Goal: Task Accomplishment & Management: Use online tool/utility

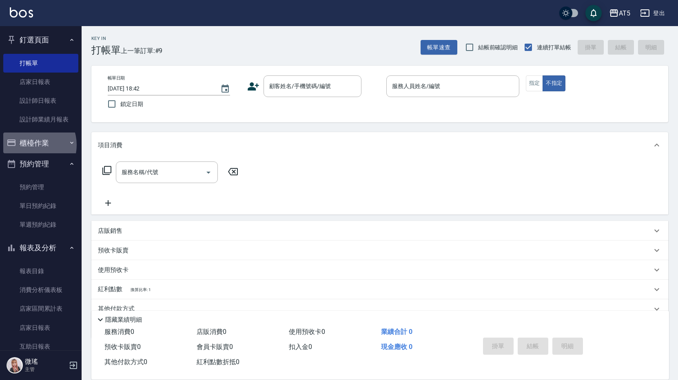
click at [30, 145] on button "櫃檯作業" at bounding box center [40, 143] width 75 height 21
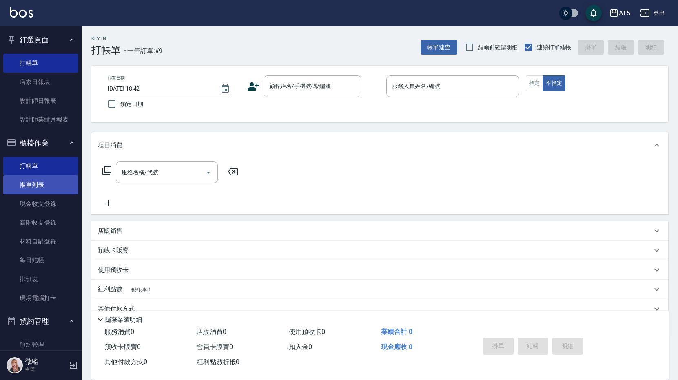
click at [42, 186] on link "帳單列表" at bounding box center [40, 184] width 75 height 19
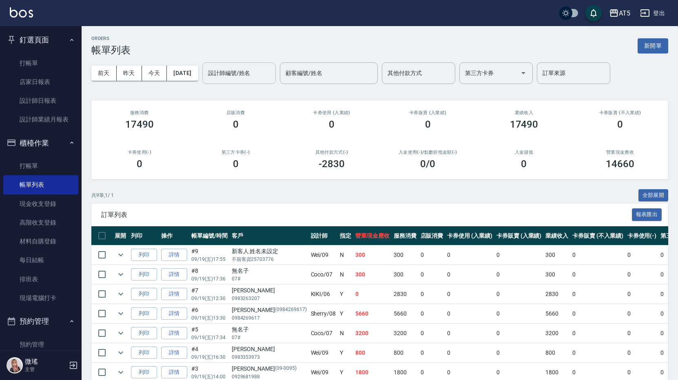
click at [258, 72] on input "設計師編號/姓名" at bounding box center [239, 73] width 66 height 14
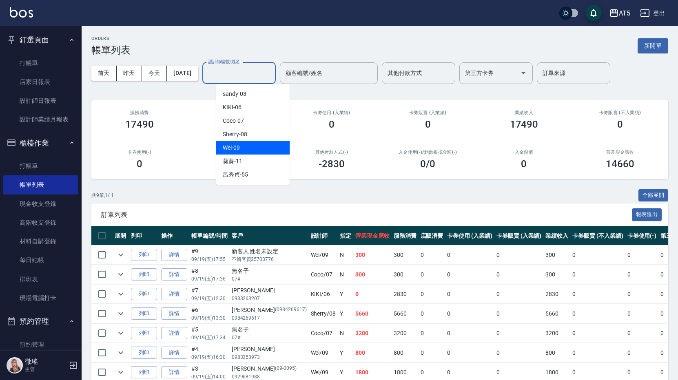
click at [241, 146] on div "Wei -09" at bounding box center [252, 147] width 73 height 13
type input "Wei-09"
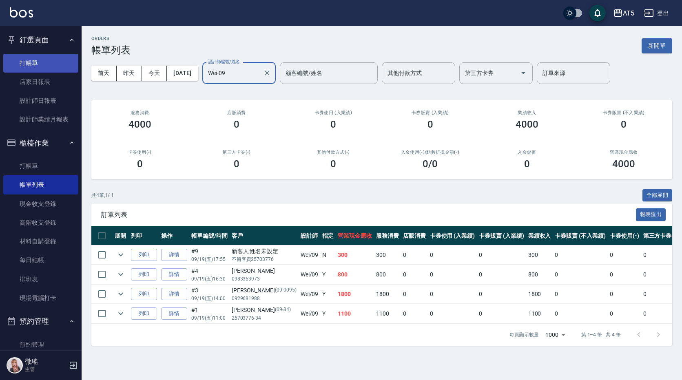
click at [10, 66] on link "打帳單" at bounding box center [40, 63] width 75 height 19
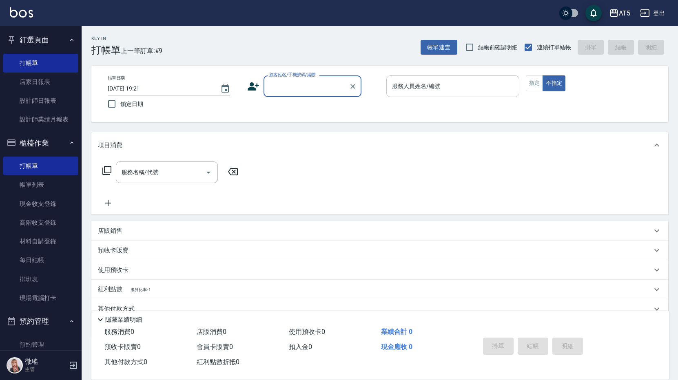
click at [425, 95] on div "服務人員姓名/編號" at bounding box center [452, 86] width 133 height 22
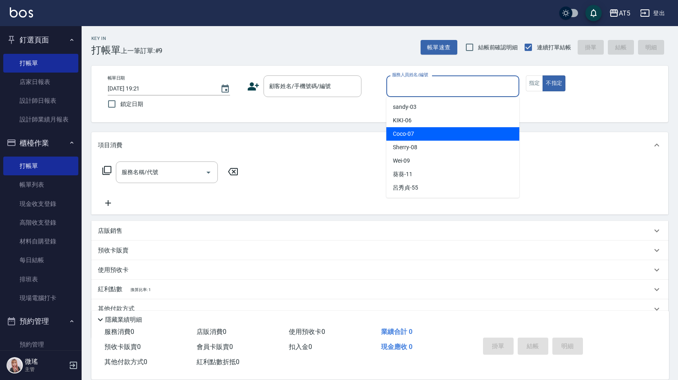
click at [400, 130] on span "Coco -07" at bounding box center [403, 134] width 21 height 9
type input "Coco-07"
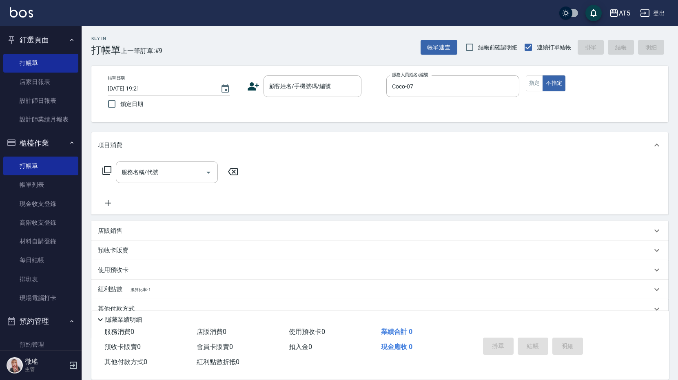
click at [400, 130] on div "Key In 打帳單 上一筆訂單:#9 帳單速查 結帳前確認明細 連續打單結帳 掛單 結帳 明細 帳單日期 [DATE] 19:21 鎖定日期 顧客姓名/手機…" at bounding box center [380, 221] width 596 height 391
drag, startPoint x: 35, startPoint y: 185, endPoint x: 42, endPoint y: 190, distance: 9.3
click at [35, 185] on link "帳單列表" at bounding box center [40, 184] width 75 height 19
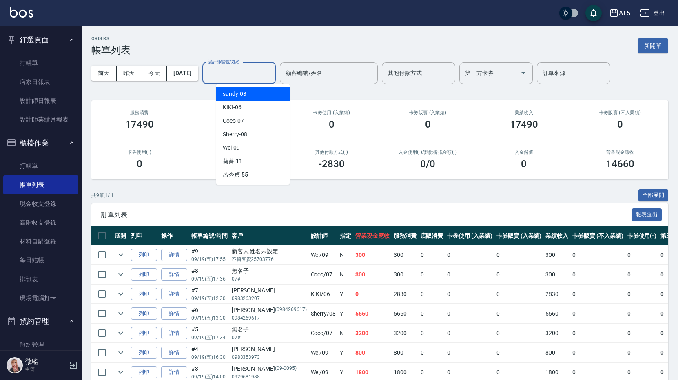
drag, startPoint x: 247, startPoint y: 71, endPoint x: 235, endPoint y: 87, distance: 20.2
click at [245, 74] on input "設計師編號/姓名" at bounding box center [239, 73] width 66 height 14
click at [236, 122] on span "Coco -07" at bounding box center [233, 121] width 21 height 9
type input "Coco-07"
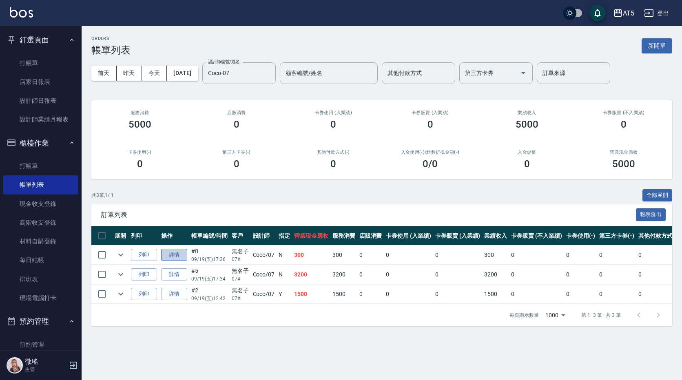
click at [180, 254] on link "詳情" at bounding box center [174, 255] width 26 height 13
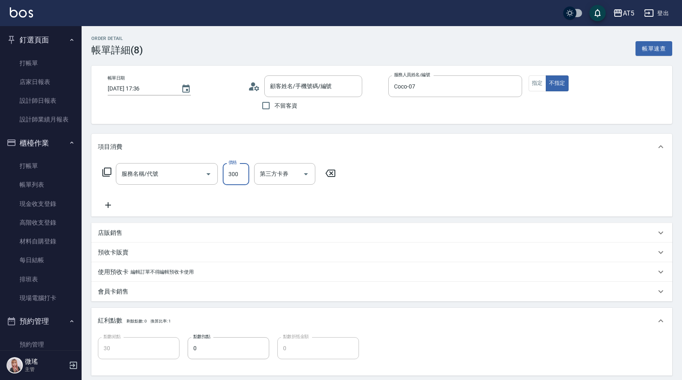
click at [244, 177] on input "300" at bounding box center [236, 174] width 27 height 22
type input "[DATE] 17:36"
type input "Coco-07"
type input "30"
type input "洗髮(201)"
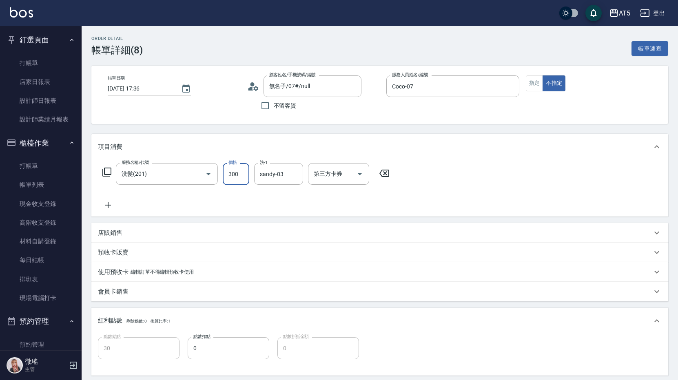
type input "無名子/07#/null"
type input "0"
type input "32"
type input "30"
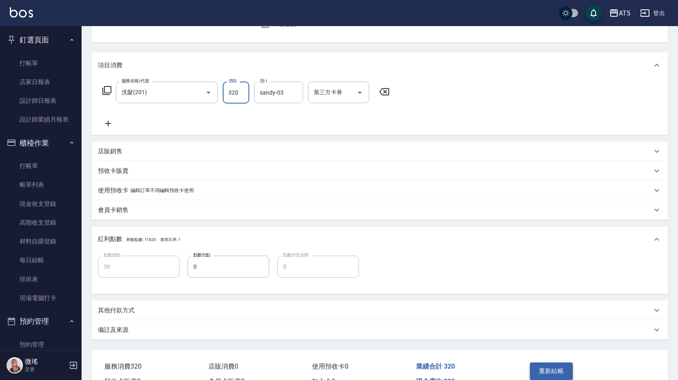
type input "320"
click at [544, 374] on button "重新結帳" at bounding box center [551, 371] width 43 height 17
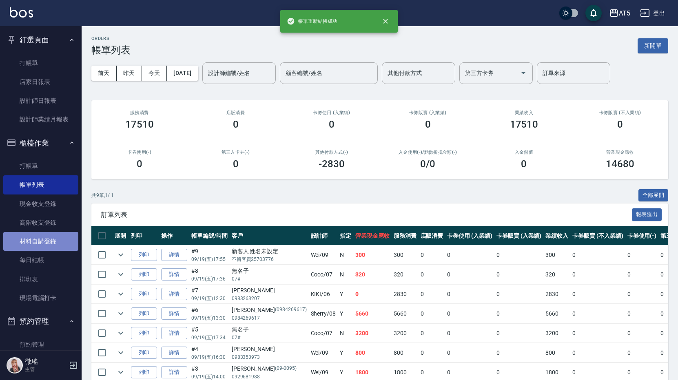
click at [44, 248] on link "材料自購登錄" at bounding box center [40, 241] width 75 height 19
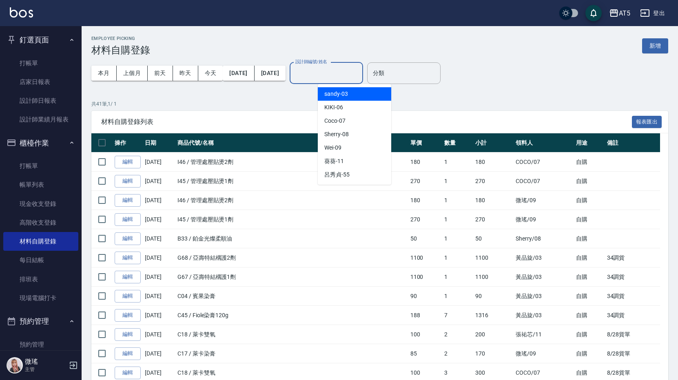
click at [349, 78] on input "設計師編號/姓名" at bounding box center [326, 73] width 66 height 14
click at [344, 122] on span "Coco -07" at bounding box center [334, 121] width 21 height 9
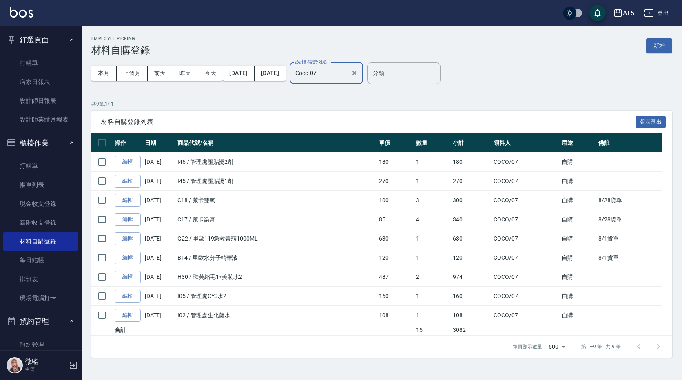
click at [347, 77] on input "Coco-07" at bounding box center [320, 73] width 54 height 14
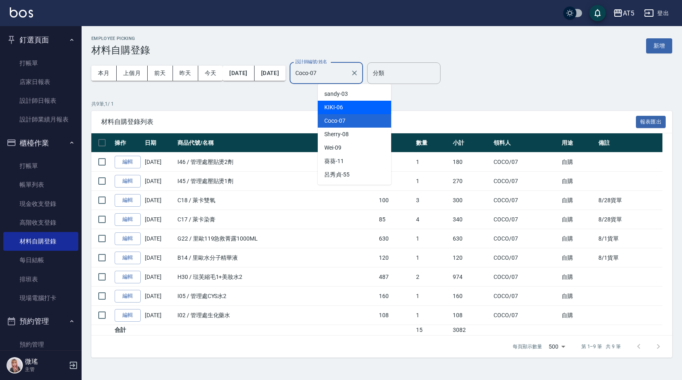
click at [346, 103] on div "KIKI -06" at bounding box center [354, 107] width 73 height 13
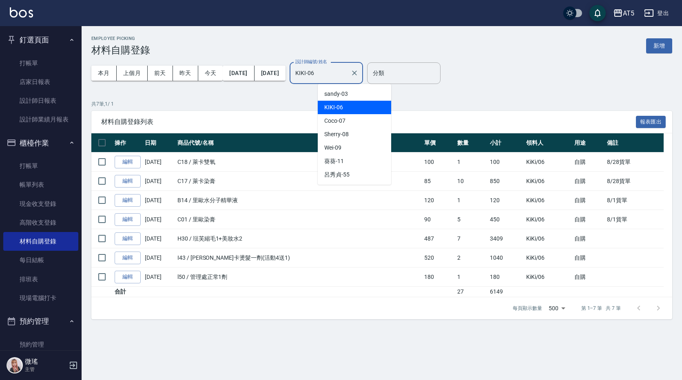
click at [347, 79] on input "KIKI-06" at bounding box center [320, 73] width 54 height 14
click at [339, 139] on div "Sherry -08" at bounding box center [354, 134] width 73 height 13
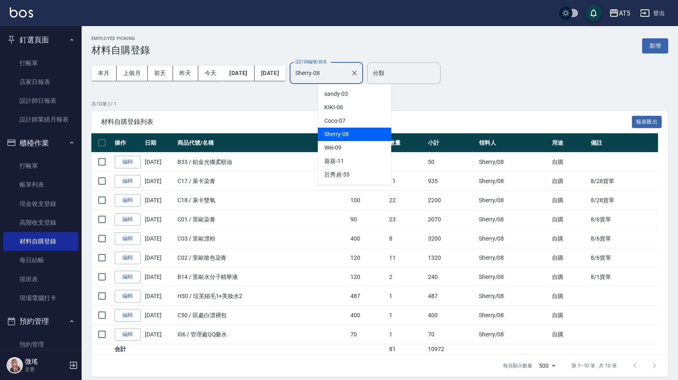
click at [347, 77] on input "Sherry-08" at bounding box center [320, 73] width 54 height 14
click at [352, 99] on div "sandy -03" at bounding box center [354, 93] width 73 height 13
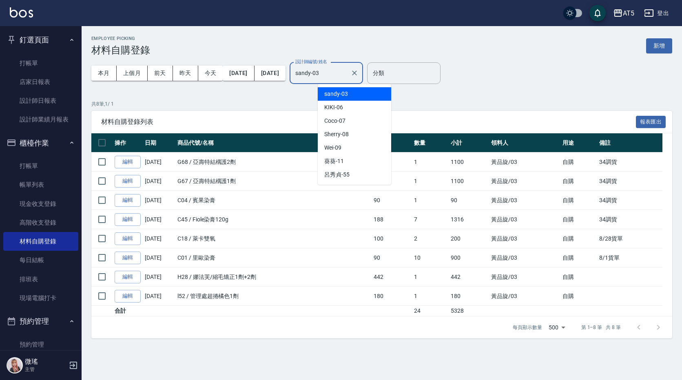
click at [347, 75] on input "sandy-03" at bounding box center [320, 73] width 54 height 14
click at [353, 123] on div "Coco -07" at bounding box center [354, 120] width 73 height 13
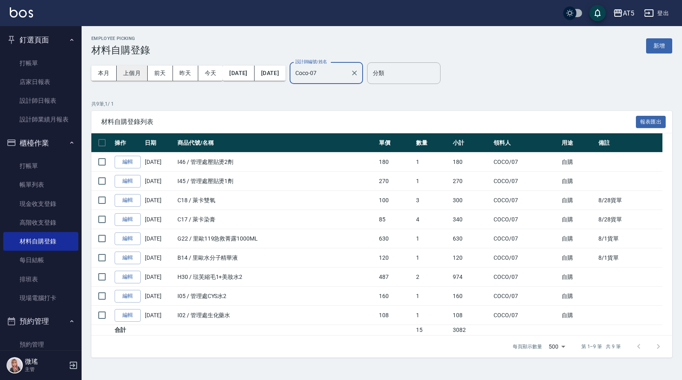
click at [126, 80] on button "上個月" at bounding box center [132, 73] width 31 height 15
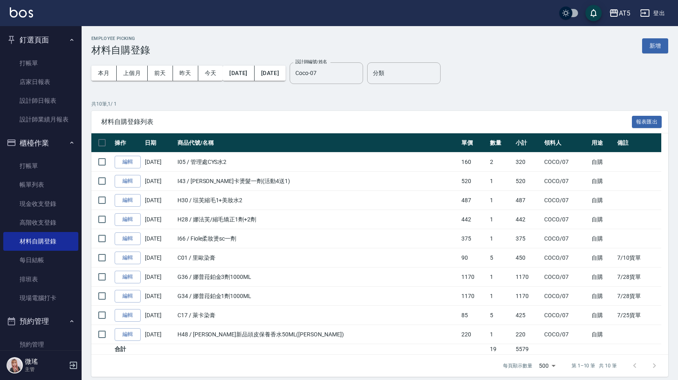
scroll to position [7, 0]
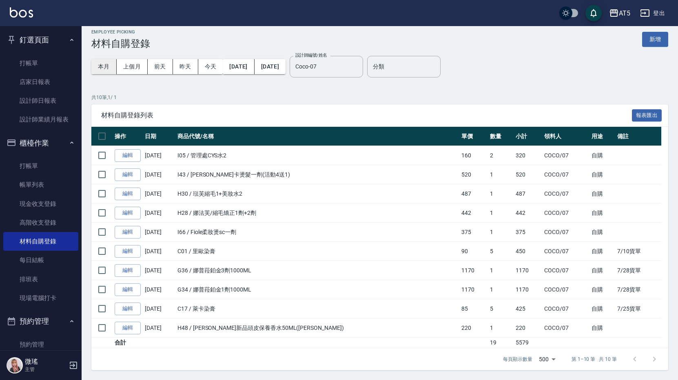
click at [106, 70] on button "本月" at bounding box center [103, 66] width 25 height 15
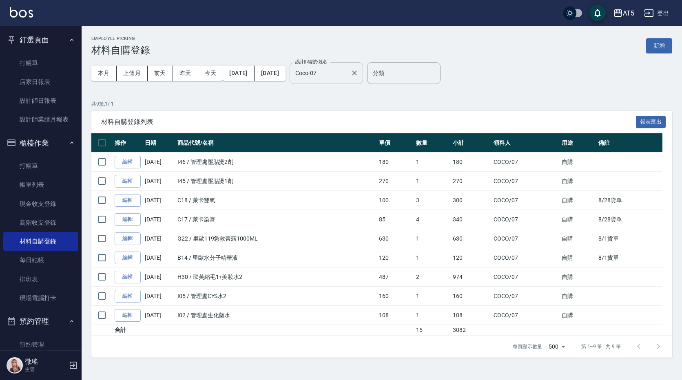
click at [360, 80] on div "Coco-07 設計師編號/姓名" at bounding box center [326, 73] width 73 height 22
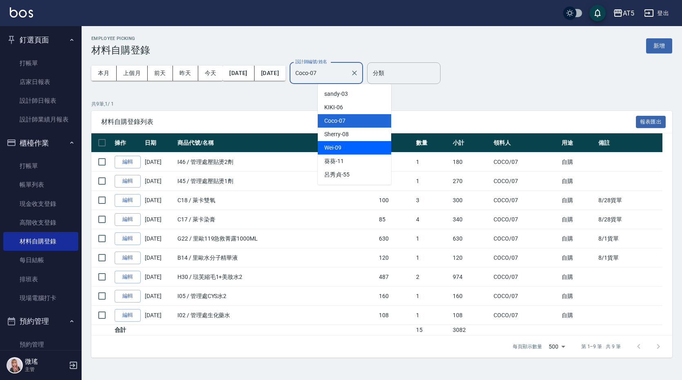
click at [341, 147] on span "Wei -09" at bounding box center [332, 148] width 17 height 9
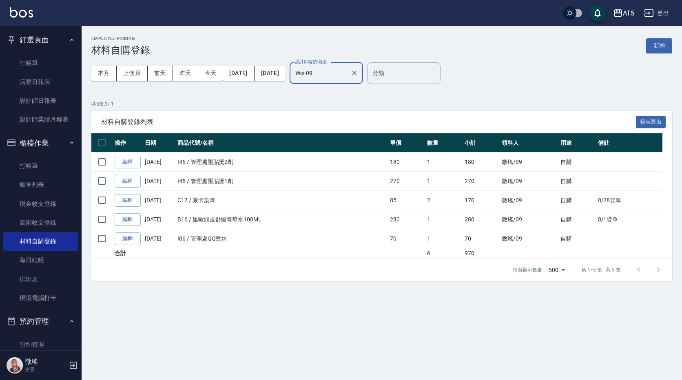
click at [347, 72] on input "Wei-09" at bounding box center [320, 73] width 54 height 14
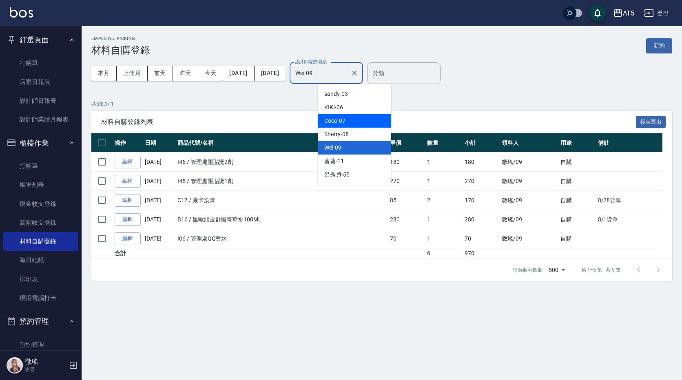
click at [345, 120] on div "Coco -07" at bounding box center [354, 120] width 73 height 13
type input "Coco-07"
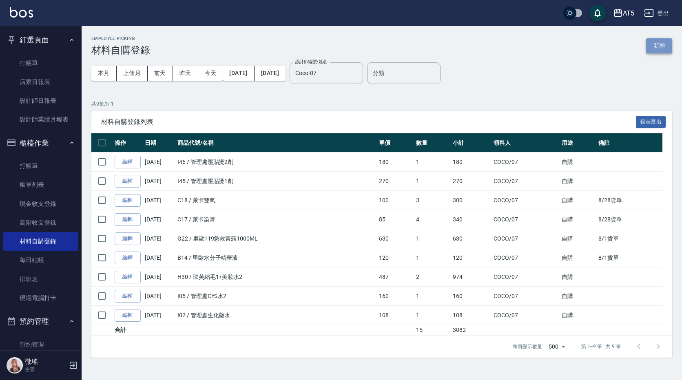
click at [663, 41] on button "新增" at bounding box center [659, 45] width 26 height 15
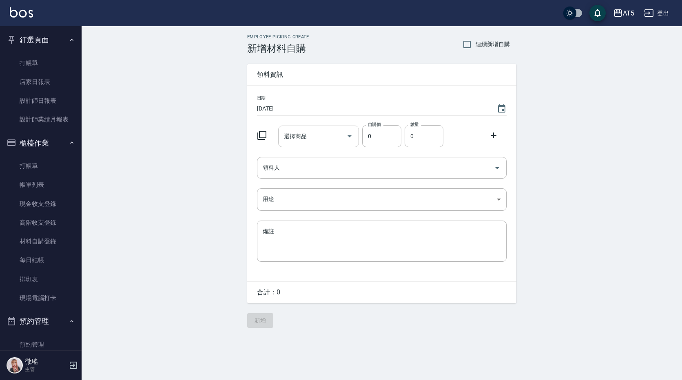
click at [306, 140] on div "選擇商品 選擇商品" at bounding box center [318, 137] width 81 height 22
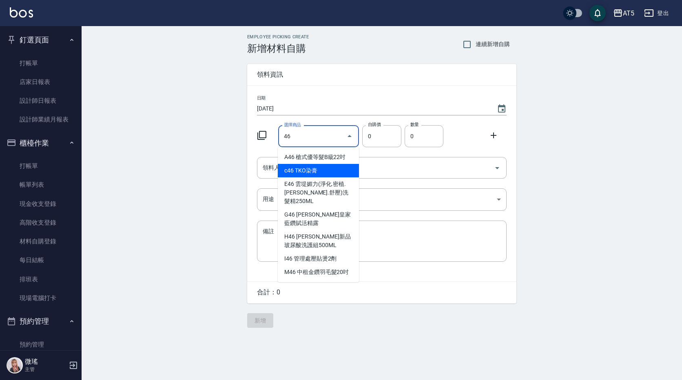
click at [317, 175] on li "c46 TKO染膏" at bounding box center [318, 170] width 81 height 13
type input "TKO染膏"
type input "105"
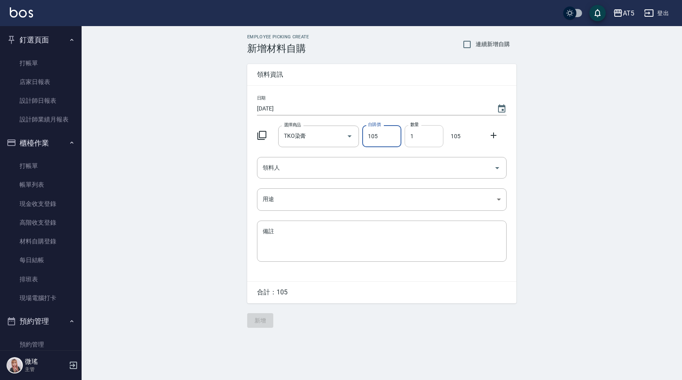
click at [422, 132] on input "1" at bounding box center [424, 136] width 39 height 22
type input "023"
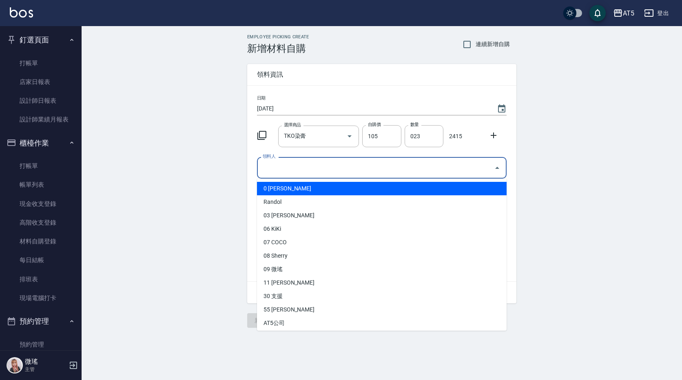
click at [360, 167] on input "領料人" at bounding box center [376, 168] width 230 height 14
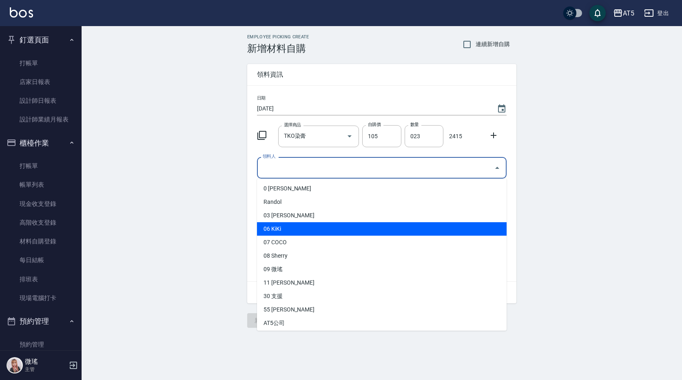
click at [286, 234] on li "06 KiKi" at bounding box center [382, 228] width 250 height 13
type input "KiKi"
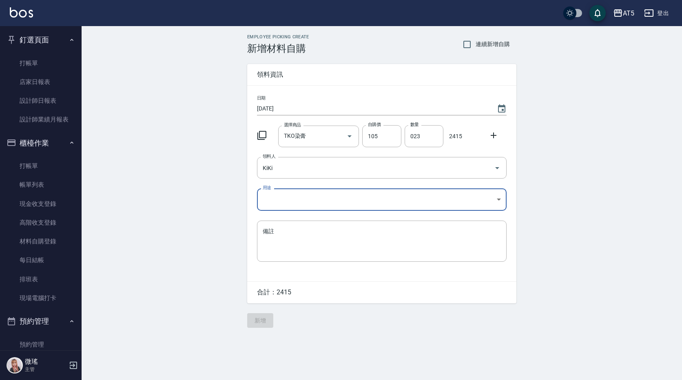
click at [270, 191] on body "AT5 登出 釘選頁面 打帳單 店家日報表 設計師日報表 設計師業績月報表 櫃檯作業 打帳單 帳單列表 現金收支登錄 高階收支登錄 材料自購登錄 每日結帳 排…" at bounding box center [341, 190] width 682 height 380
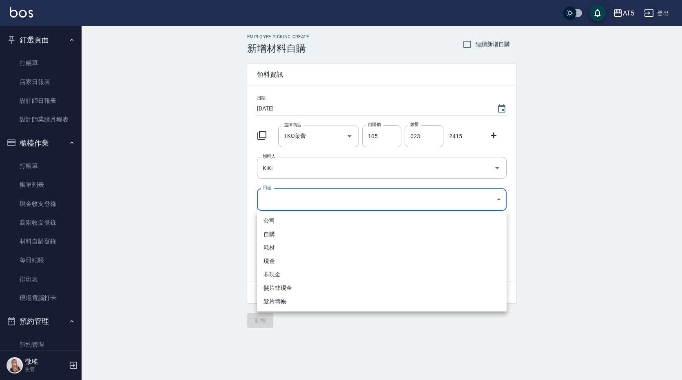
click at [284, 234] on li "自購" at bounding box center [382, 234] width 250 height 13
type input "自購"
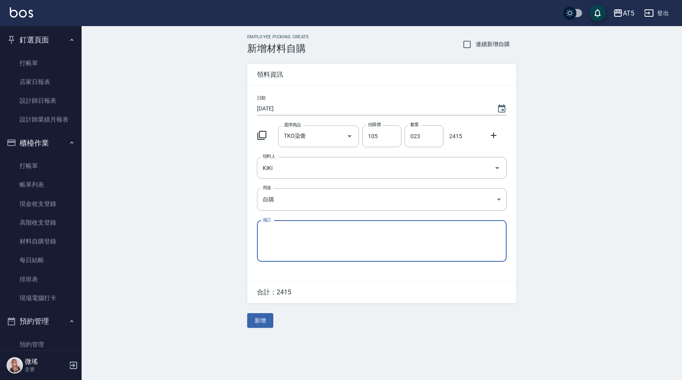
click at [285, 234] on textarea "備註" at bounding box center [382, 241] width 238 height 28
click at [285, 234] on textarea "9/5貨單" at bounding box center [382, 241] width 238 height 28
drag, startPoint x: 287, startPoint y: 228, endPoint x: 262, endPoint y: 229, distance: 25.3
click at [262, 229] on div "9/5貨單 x 備註" at bounding box center [382, 241] width 250 height 41
type textarea "9/5貨單"
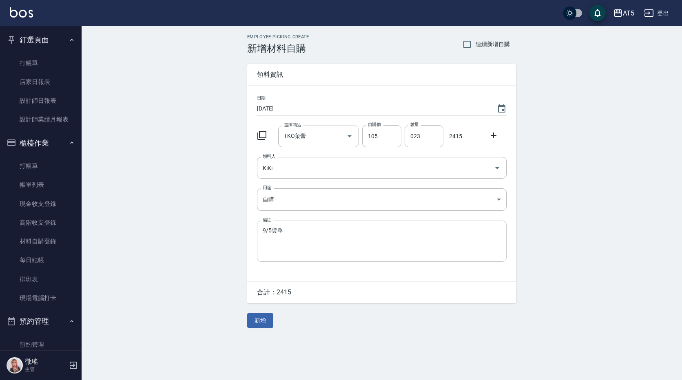
drag, startPoint x: 262, startPoint y: 229, endPoint x: 298, endPoint y: 244, distance: 39.3
click at [299, 246] on textarea "9/5貨單" at bounding box center [382, 241] width 238 height 28
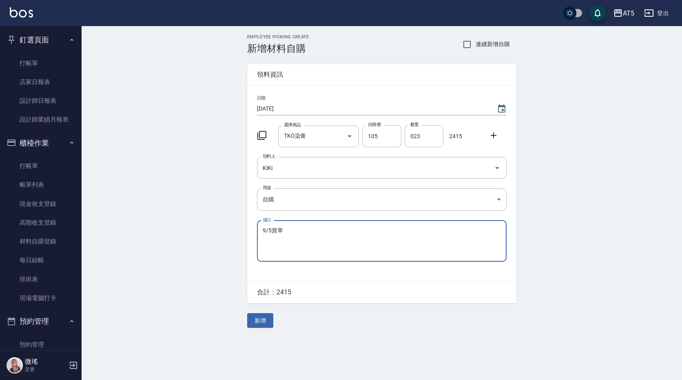
drag, startPoint x: 282, startPoint y: 228, endPoint x: 262, endPoint y: 228, distance: 19.6
click at [262, 228] on div "9/5貨單 x 備註" at bounding box center [382, 241] width 250 height 41
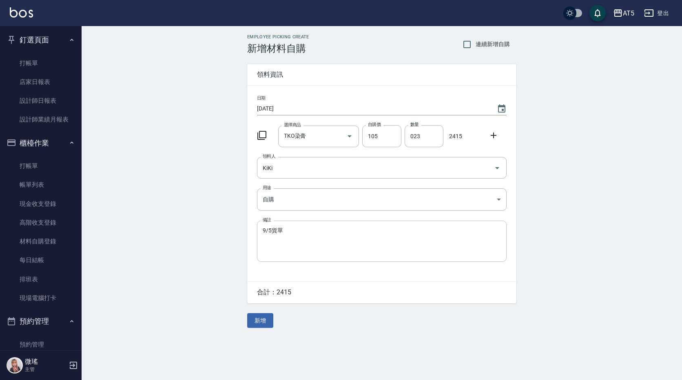
click at [262, 228] on div "9/5貨單 x 備註" at bounding box center [382, 241] width 250 height 41
click at [269, 318] on button "新增" at bounding box center [260, 320] width 26 height 15
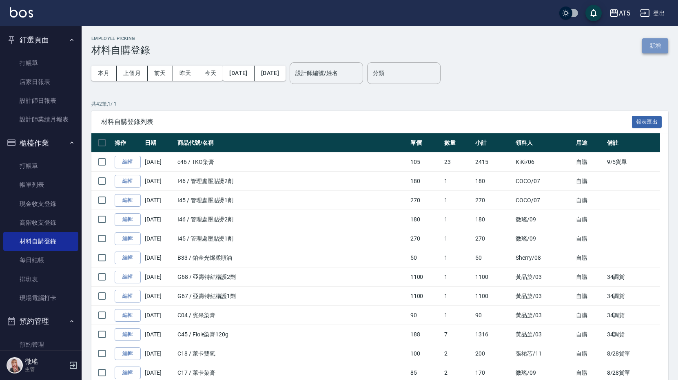
click at [654, 44] on button "新增" at bounding box center [655, 45] width 26 height 15
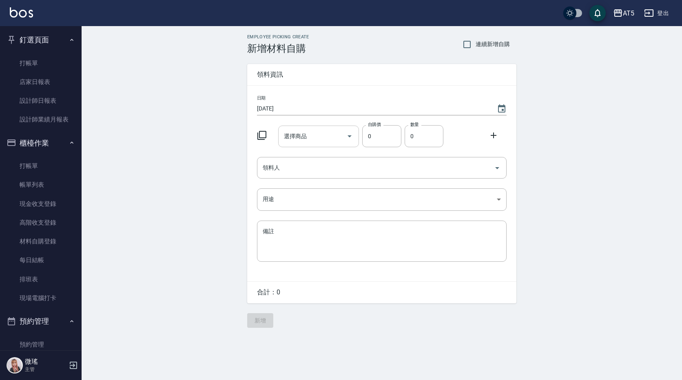
click at [321, 135] on input "選擇商品" at bounding box center [313, 136] width 62 height 14
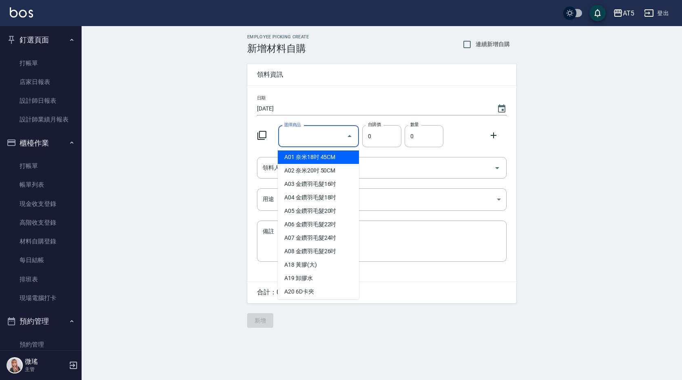
click at [311, 128] on div "選擇商品" at bounding box center [318, 137] width 81 height 22
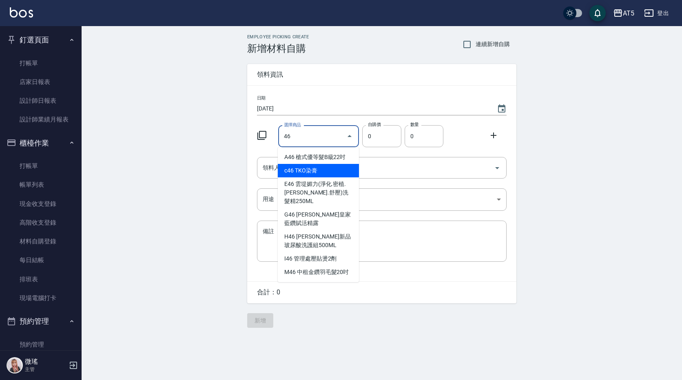
click at [317, 171] on li "c46 TKO染膏" at bounding box center [318, 170] width 81 height 13
type input "TKO染膏"
type input "105"
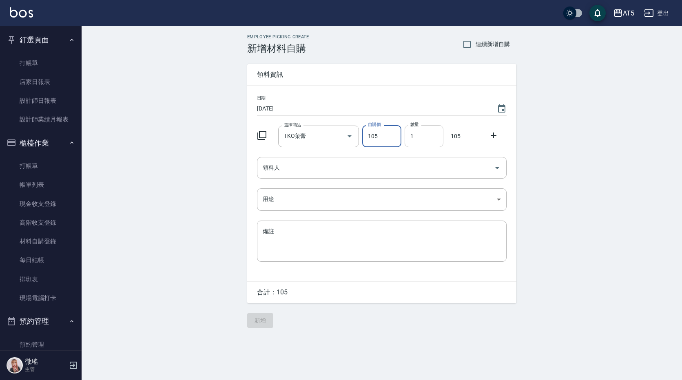
click at [425, 137] on input "1" at bounding box center [424, 136] width 39 height 22
type input "028"
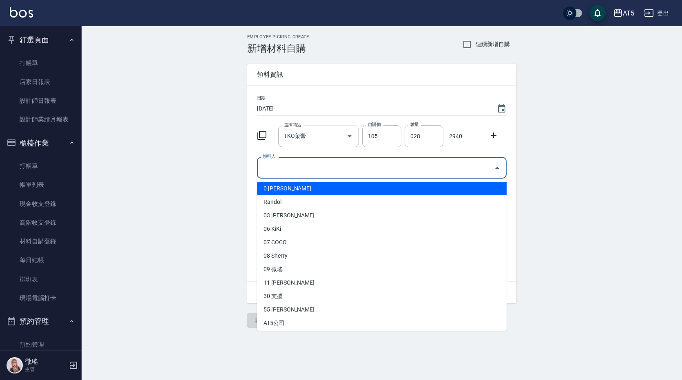
click at [359, 171] on input "領料人" at bounding box center [376, 168] width 230 height 14
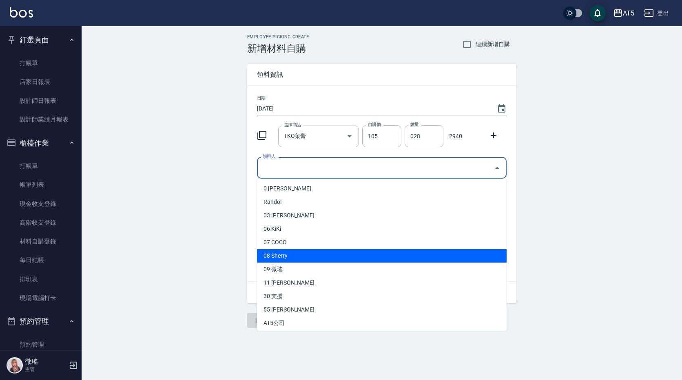
click at [286, 257] on li "08 Sherry" at bounding box center [382, 255] width 250 height 13
click at [290, 167] on input "Sherry" at bounding box center [370, 168] width 219 height 14
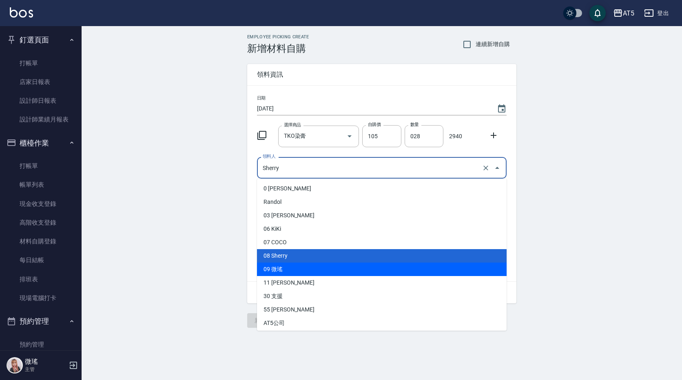
click at [292, 268] on li "09 微瑤" at bounding box center [382, 269] width 250 height 13
type input "微瑤"
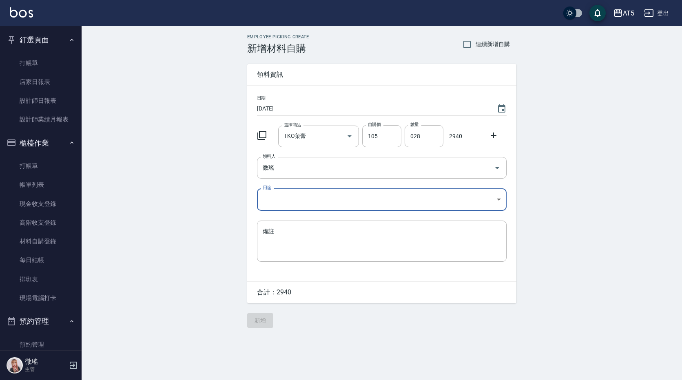
click at [274, 198] on body "AT5 登出 釘選頁面 打帳單 店家日報表 設計師日報表 設計師業績月報表 櫃檯作業 打帳單 帳單列表 現金收支登錄 高階收支登錄 材料自購登錄 每日結帳 排…" at bounding box center [341, 190] width 682 height 380
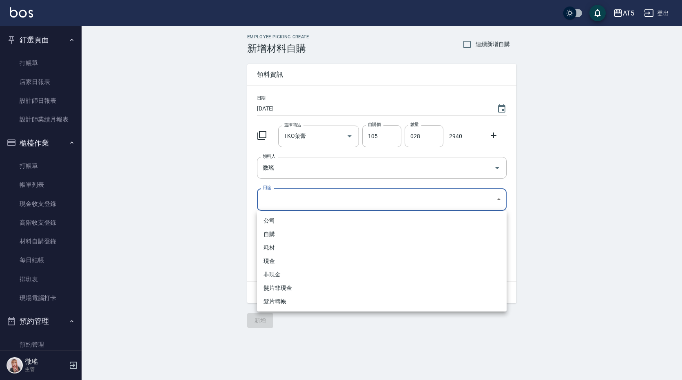
click at [283, 236] on li "自購" at bounding box center [382, 234] width 250 height 13
type input "自購"
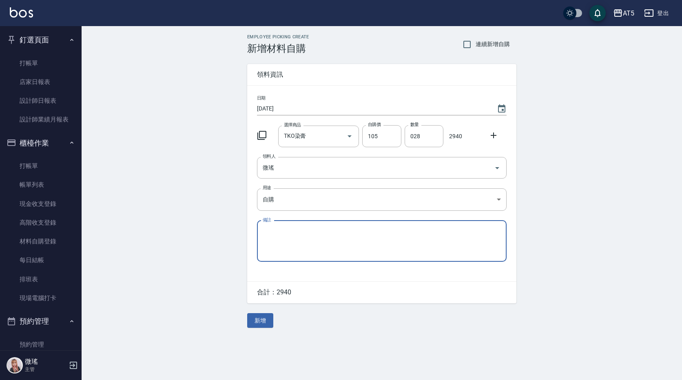
click at [285, 239] on textarea "備註" at bounding box center [382, 241] width 238 height 28
paste textarea "9/5貨單"
type textarea "9/5貨單"
click at [267, 320] on button "新增" at bounding box center [260, 320] width 26 height 15
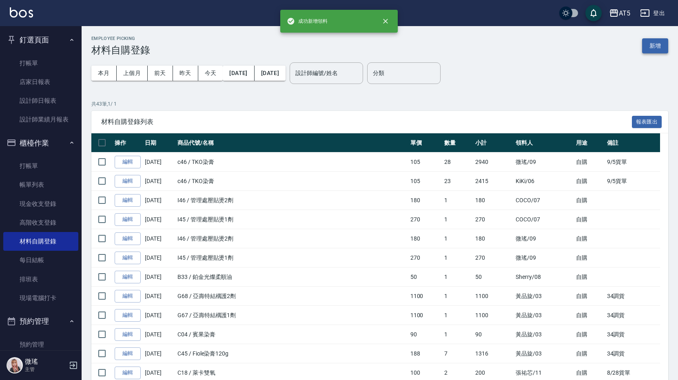
click at [652, 49] on button "新增" at bounding box center [655, 45] width 26 height 15
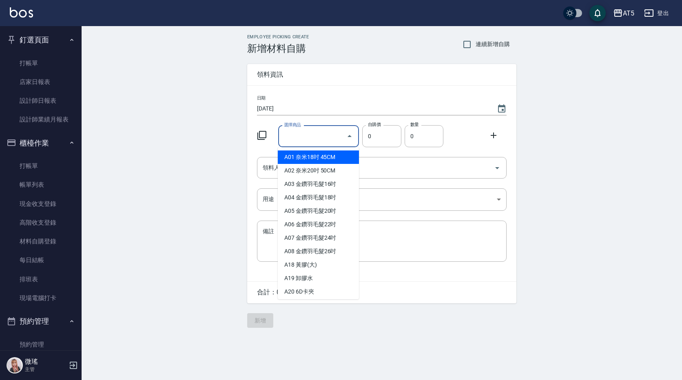
click at [321, 137] on input "選擇商品" at bounding box center [313, 136] width 62 height 14
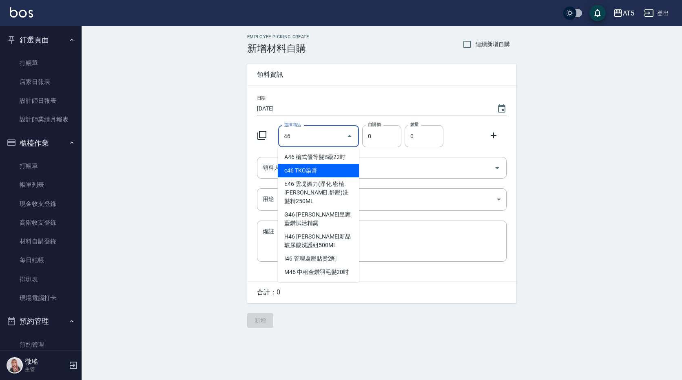
click at [309, 173] on li "c46 TKO染膏" at bounding box center [318, 170] width 81 height 13
type input "TKO染膏"
type input "105"
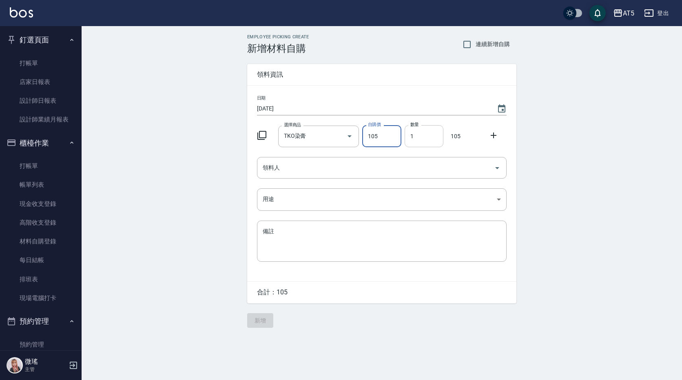
click at [429, 133] on input "1" at bounding box center [424, 136] width 39 height 22
type input "07"
click at [328, 171] on input "領料人" at bounding box center [376, 168] width 230 height 14
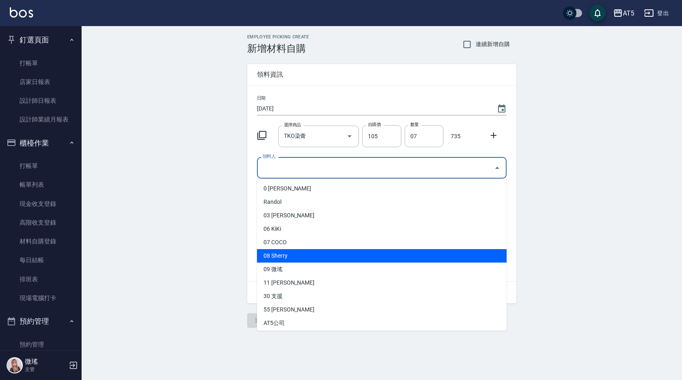
click at [276, 253] on li "08 Sherry" at bounding box center [382, 255] width 250 height 13
type input "Sherry"
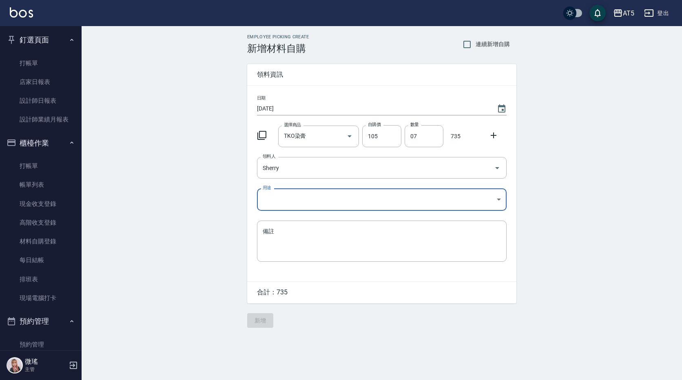
click at [289, 198] on body "AT5 登出 釘選頁面 打帳單 店家日報表 設計師日報表 設計師業績月報表 櫃檯作業 打帳單 帳單列表 現金收支登錄 高階收支登錄 材料自購登錄 每日結帳 排…" at bounding box center [341, 190] width 682 height 380
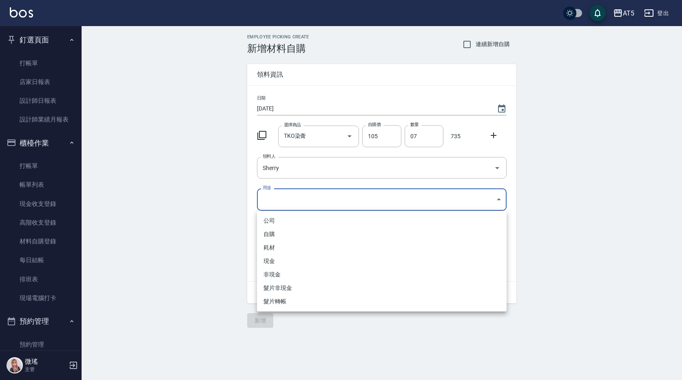
drag, startPoint x: 292, startPoint y: 232, endPoint x: 281, endPoint y: 231, distance: 11.0
click at [292, 231] on li "自購" at bounding box center [382, 234] width 250 height 13
type input "自購"
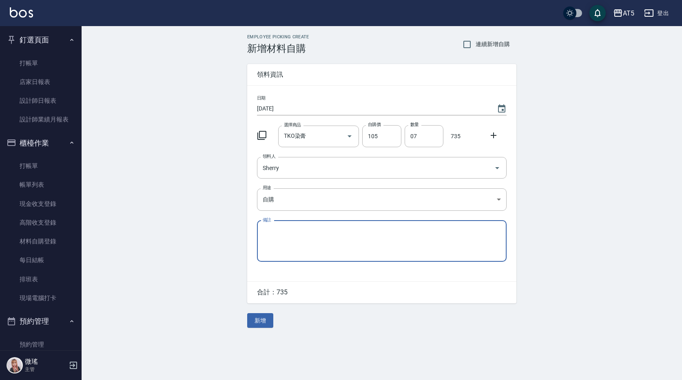
click at [278, 234] on textarea "備註" at bounding box center [382, 241] width 238 height 28
paste textarea "9/5貨單"
type textarea "9/5貨單"
click at [271, 311] on div "Employee Picking Create 新增材料自購 連續新增自購 領料資訊 日期 [DATE] 選擇商品 TKO染膏 選擇商品 自購價 105 自購…" at bounding box center [381, 181] width 285 height 310
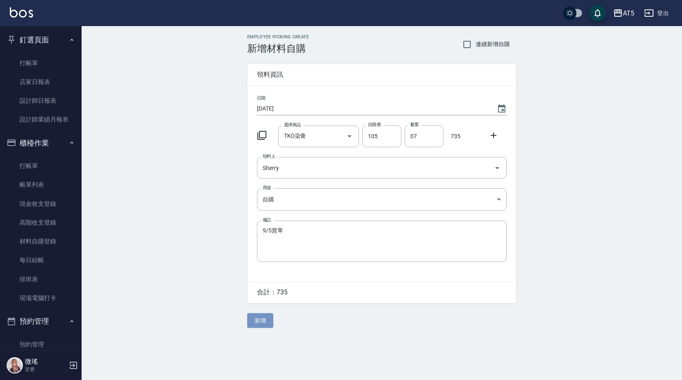
click at [267, 320] on button "新增" at bounding box center [260, 320] width 26 height 15
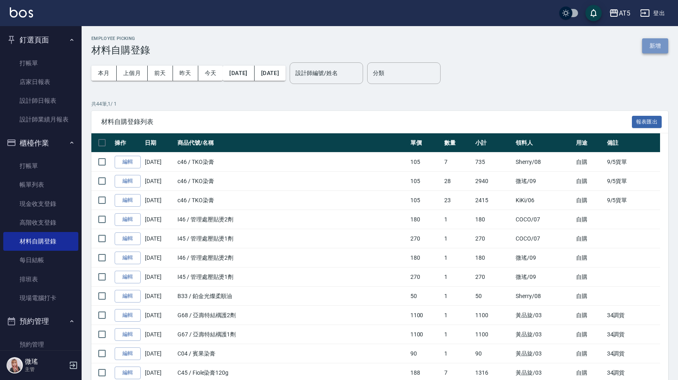
click at [646, 44] on button "新增" at bounding box center [655, 45] width 26 height 15
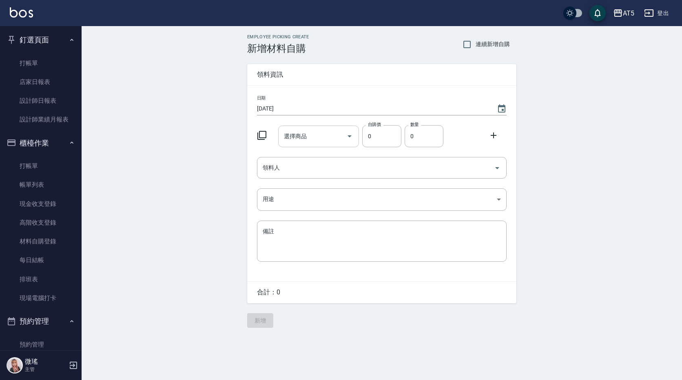
click at [321, 135] on input "選擇商品" at bounding box center [313, 136] width 62 height 14
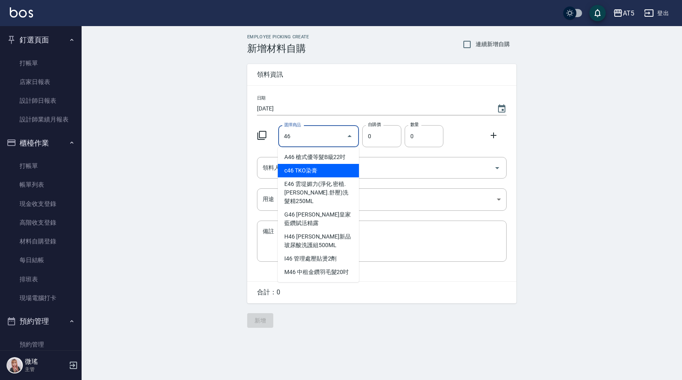
click at [310, 172] on li "c46 TKO染膏" at bounding box center [318, 170] width 81 height 13
type input "TKO染膏"
type input "105"
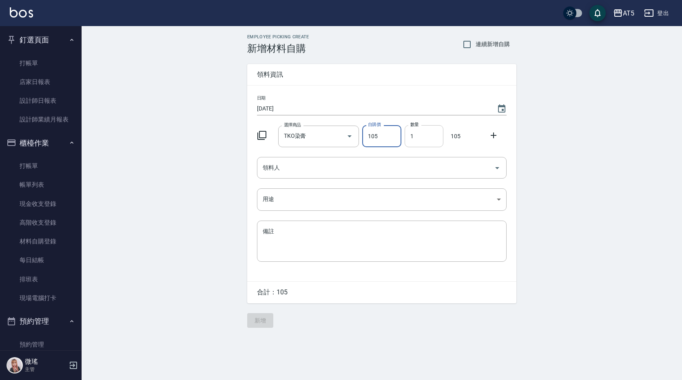
click at [429, 136] on input "1" at bounding box center [424, 136] width 39 height 22
type input "08"
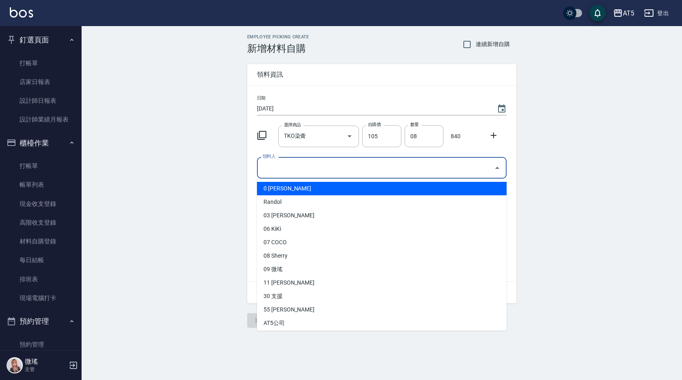
click at [366, 165] on input "領料人" at bounding box center [376, 168] width 230 height 14
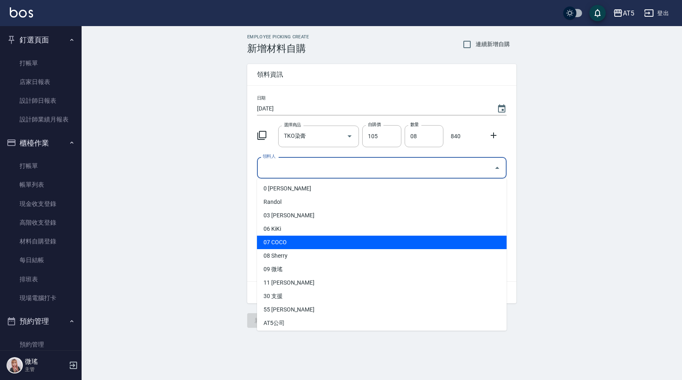
click at [288, 245] on li "07 COCO" at bounding box center [382, 242] width 250 height 13
type input "COCO"
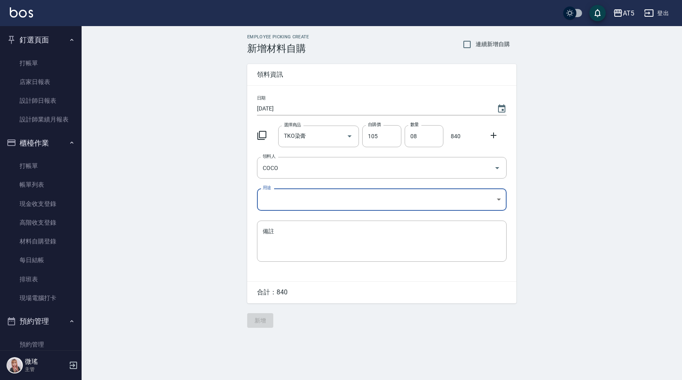
click at [284, 196] on body "AT5 登出 釘選頁面 打帳單 店家日報表 設計師日報表 設計師業績月報表 櫃檯作業 打帳單 帳單列表 現金收支登錄 高階收支登錄 材料自購登錄 每日結帳 排…" at bounding box center [341, 190] width 682 height 380
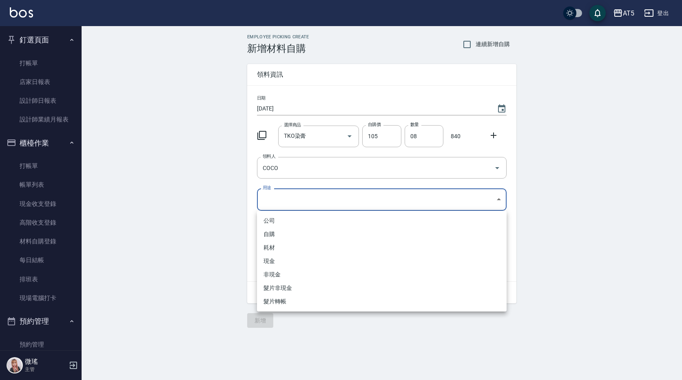
click at [287, 237] on li "自購" at bounding box center [382, 234] width 250 height 13
type input "自購"
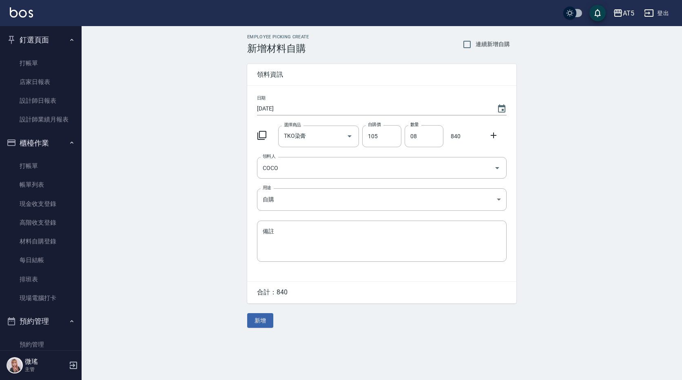
click at [495, 136] on icon at bounding box center [494, 135] width 10 height 10
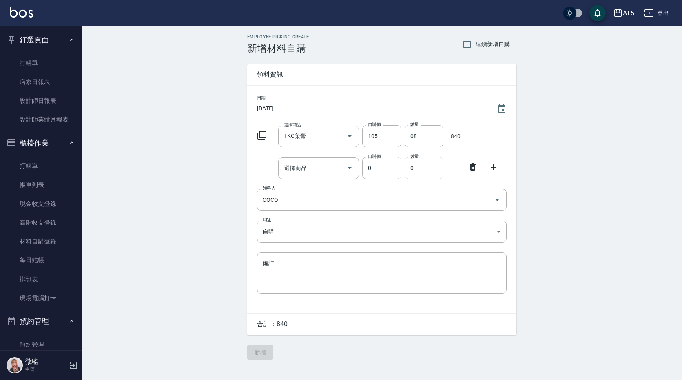
click at [307, 179] on div "選擇商品 選擇商品 自購價 0 自購價 數量 0 數量" at bounding box center [380, 166] width 253 height 25
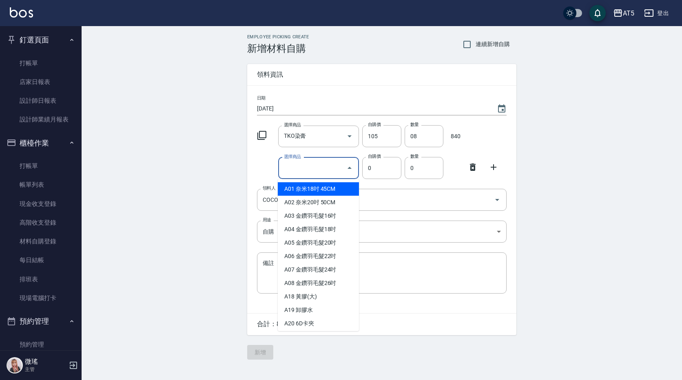
drag, startPoint x: 307, startPoint y: 179, endPoint x: 307, endPoint y: 174, distance: 4.9
click at [307, 174] on input "選擇商品" at bounding box center [313, 168] width 62 height 14
type input "1"
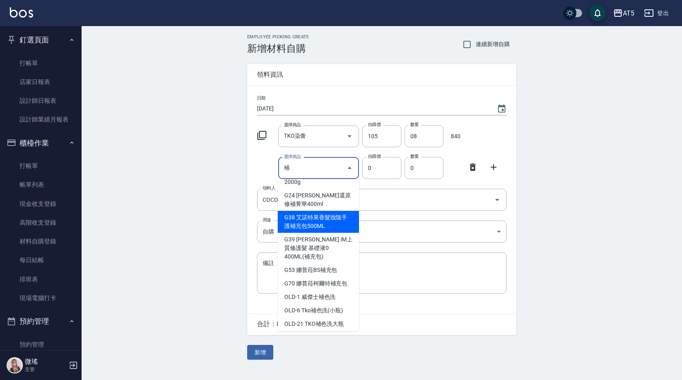
scroll to position [84, 0]
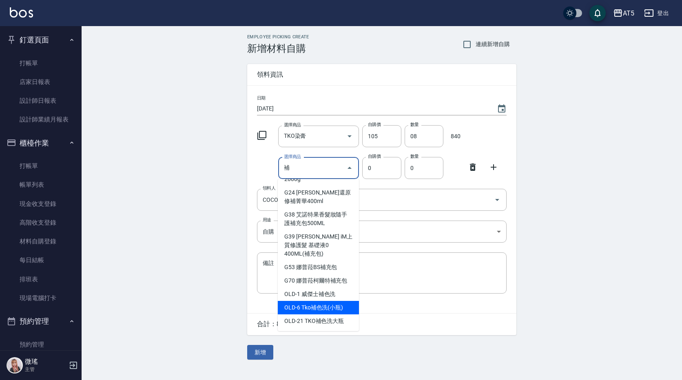
click at [332, 230] on li "G38 艾諾特果香髮妝隨手護補充包500ML" at bounding box center [318, 219] width 81 height 22
type input "艾諾特果香髮妝隨手護補充包500ML"
type input "319"
type input "1"
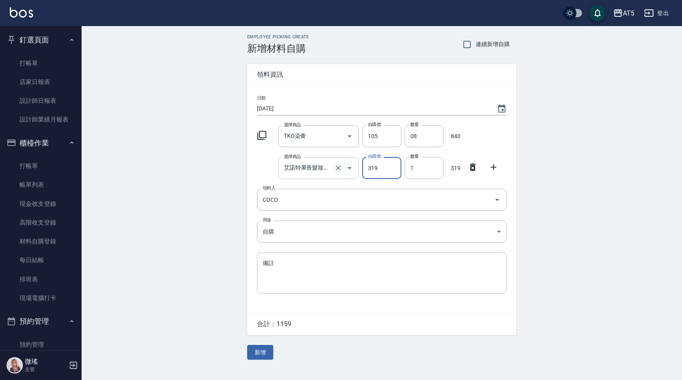
click at [340, 163] on button "Clear" at bounding box center [337, 167] width 11 height 11
type input "0"
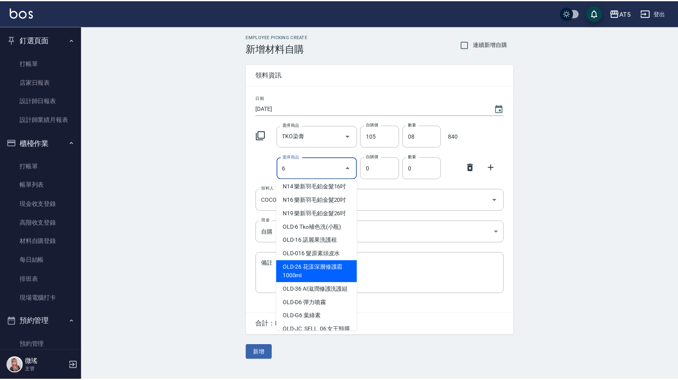
scroll to position [1684, 0]
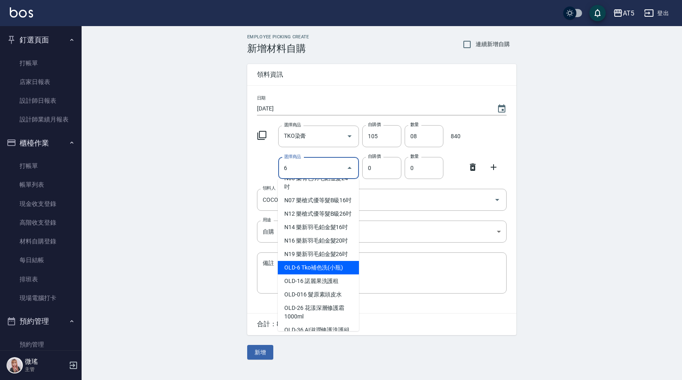
click at [290, 261] on li "OLD-6 Tko補色洗(小瓶)" at bounding box center [318, 267] width 81 height 13
type input "Tko補色洗(小瓶)"
type input "200"
type input "1"
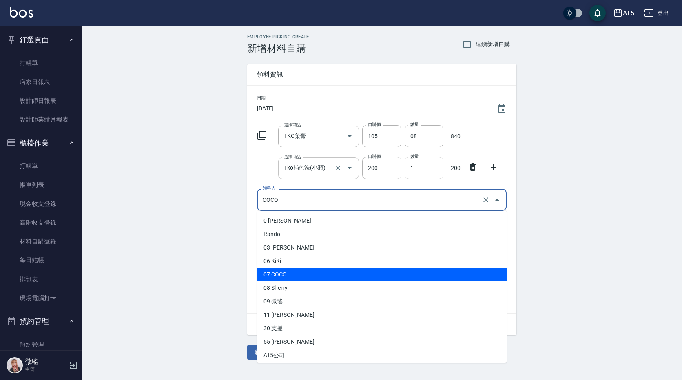
click at [389, 198] on input "COCO" at bounding box center [370, 199] width 219 height 14
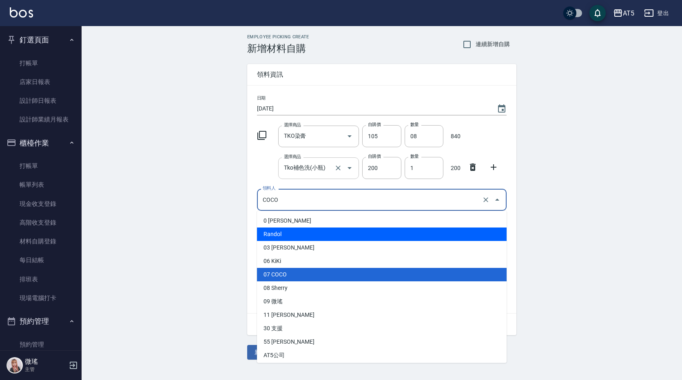
drag, startPoint x: 103, startPoint y: 249, endPoint x: 109, endPoint y: 247, distance: 6.1
click at [109, 247] on div "Employee Picking Create 新增材料自購 連續新增自購 領料資訊 日期 [DATE] 選擇商品 TKO染膏 選擇商品 自購價 105 自購…" at bounding box center [382, 197] width 600 height 342
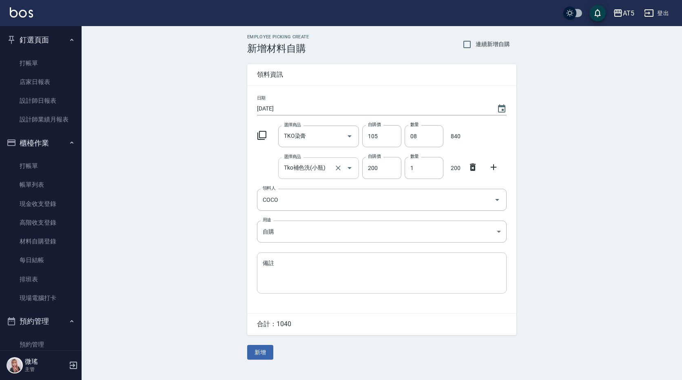
click at [302, 269] on textarea "備註" at bounding box center [382, 273] width 238 height 28
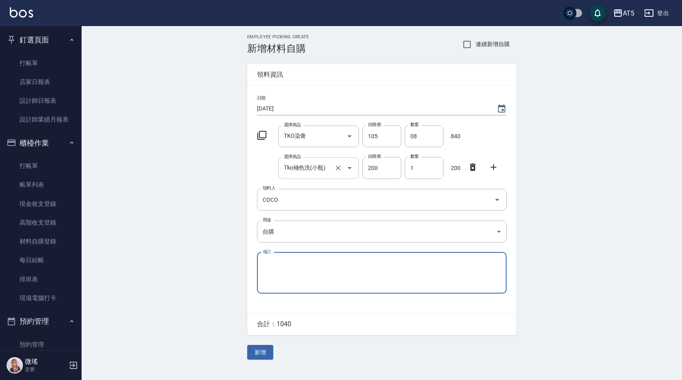
paste textarea "9/5貨單"
type textarea "9/5貨單"
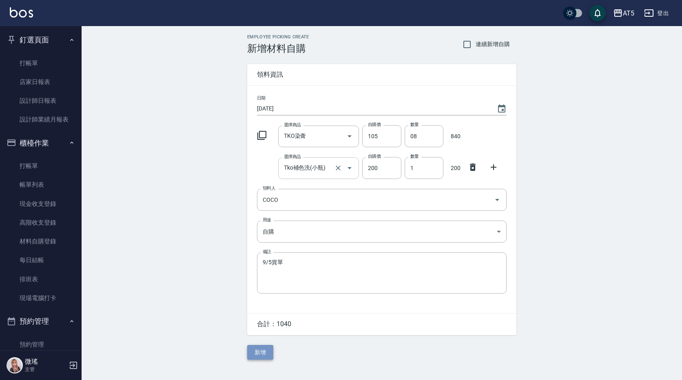
click at [262, 358] on button "新增" at bounding box center [260, 352] width 26 height 15
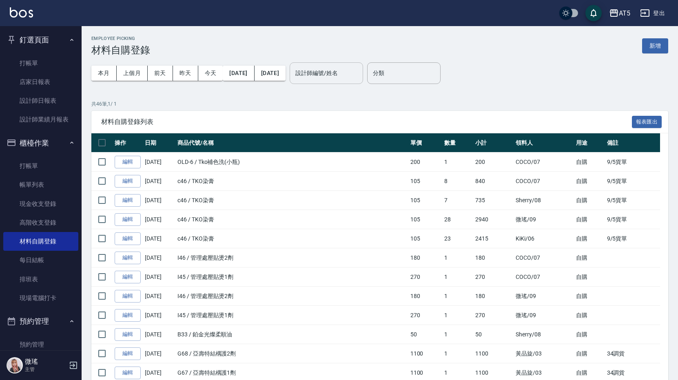
click at [358, 75] on input "設計師編號/姓名" at bounding box center [326, 73] width 66 height 14
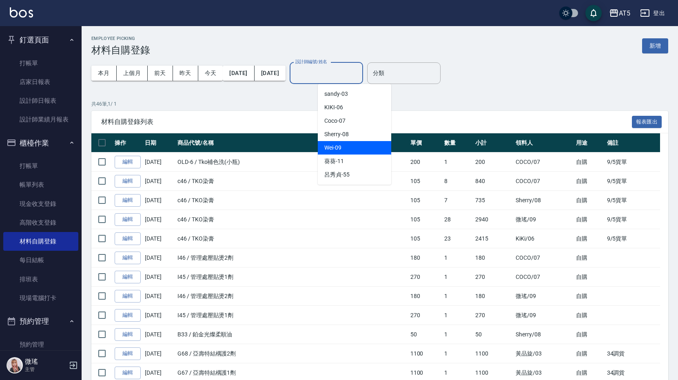
click at [343, 144] on div "Wei -09" at bounding box center [354, 147] width 73 height 13
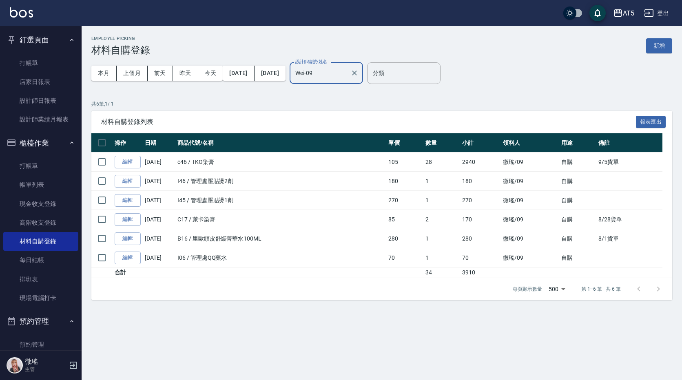
click at [347, 78] on input "Wei-09" at bounding box center [320, 73] width 54 height 14
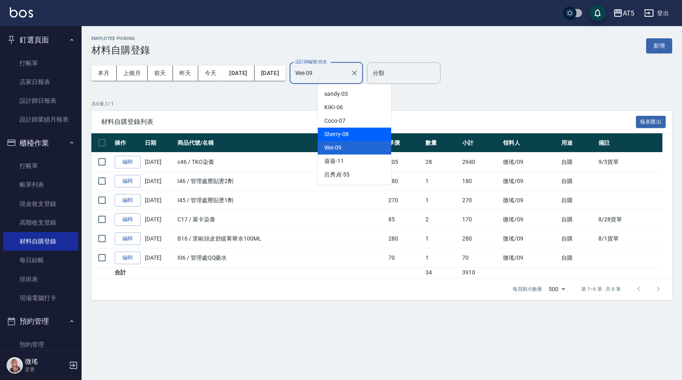
click at [342, 130] on span "Sherry -08" at bounding box center [336, 134] width 24 height 9
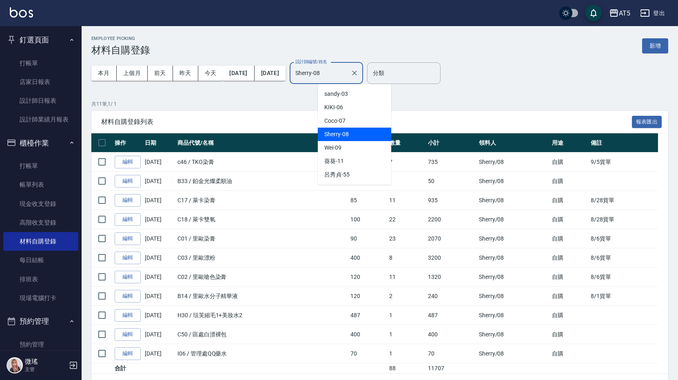
click at [347, 70] on input "Sherry-08" at bounding box center [320, 73] width 54 height 14
click at [332, 119] on span "Coco -07" at bounding box center [334, 121] width 21 height 9
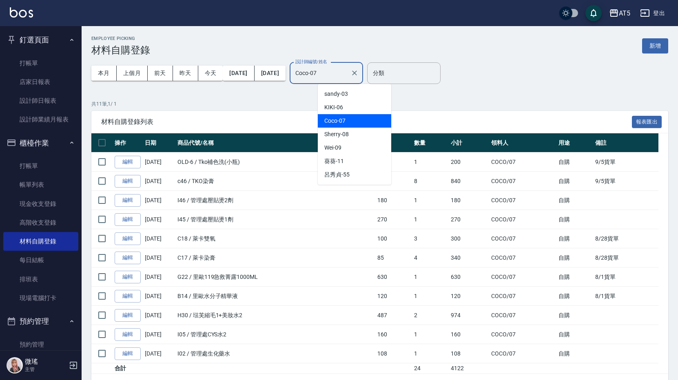
click at [347, 76] on input "Coco-07" at bounding box center [320, 73] width 54 height 14
click at [361, 106] on div "KIKI -06" at bounding box center [354, 107] width 73 height 13
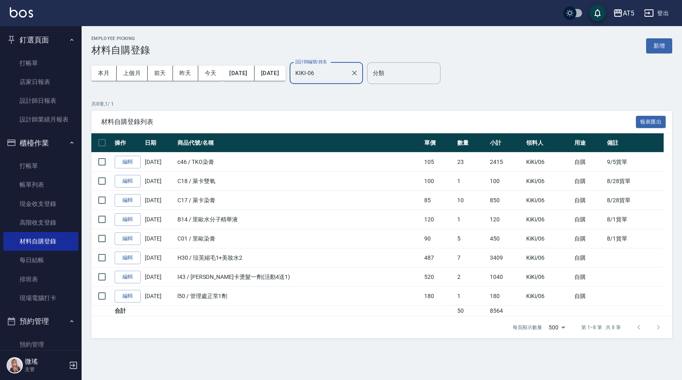
click at [347, 73] on input "KIKI-06" at bounding box center [320, 73] width 54 height 14
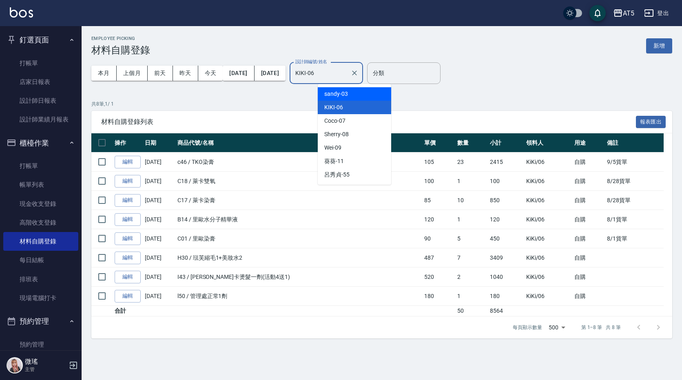
click at [343, 93] on span "sandy -03" at bounding box center [336, 94] width 24 height 9
type input "sandy-03"
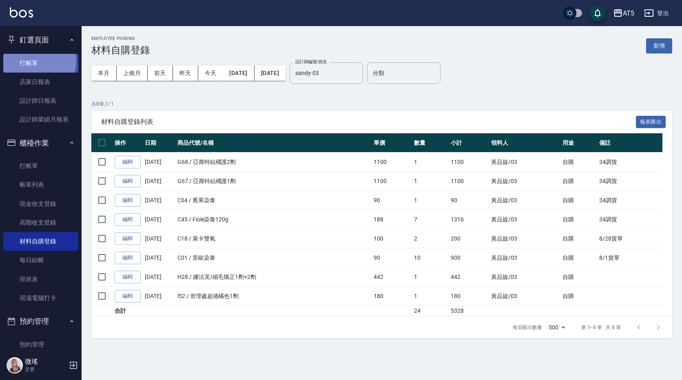
click at [36, 61] on link "打帳單" at bounding box center [40, 63] width 75 height 19
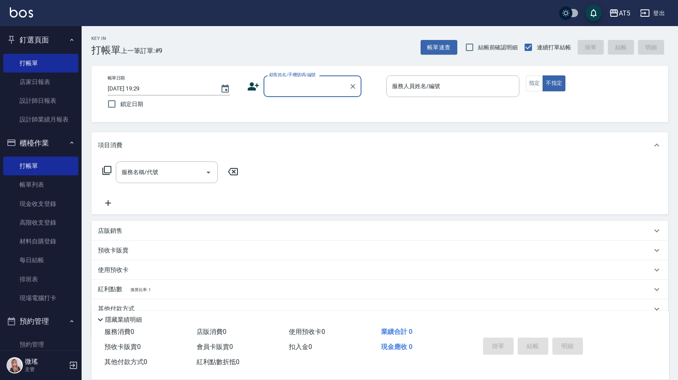
click at [287, 95] on div "顧客姓名/手機號碼/編號" at bounding box center [312, 86] width 98 height 22
type input "o"
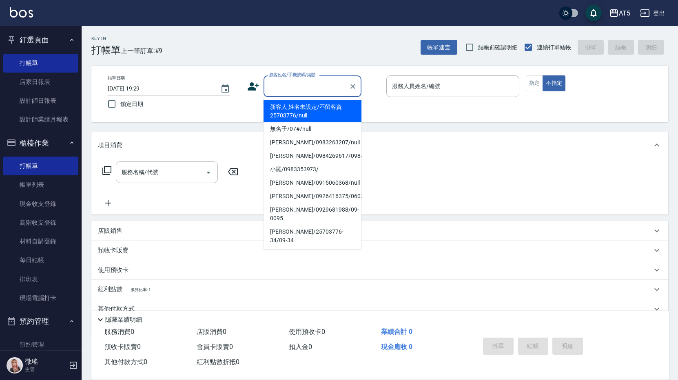
type input "ㄕ"
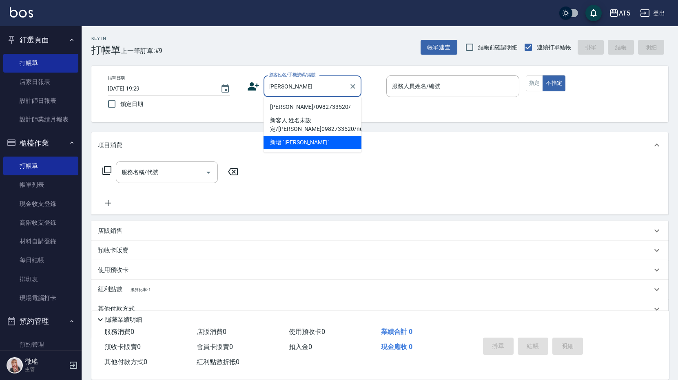
click at [289, 104] on li "[PERSON_NAME]/0982733520/" at bounding box center [312, 106] width 98 height 13
type input "[PERSON_NAME]/0982733520/"
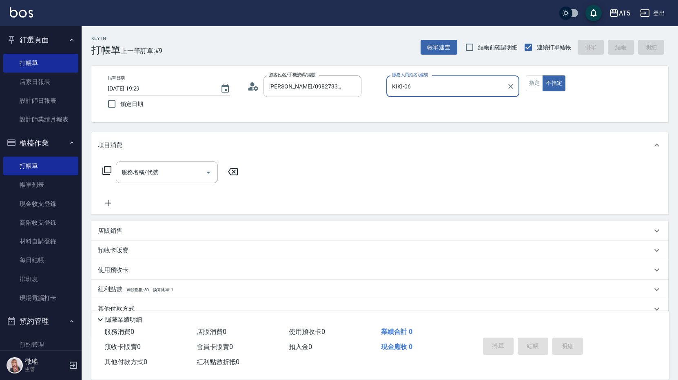
type input "KIKI-06"
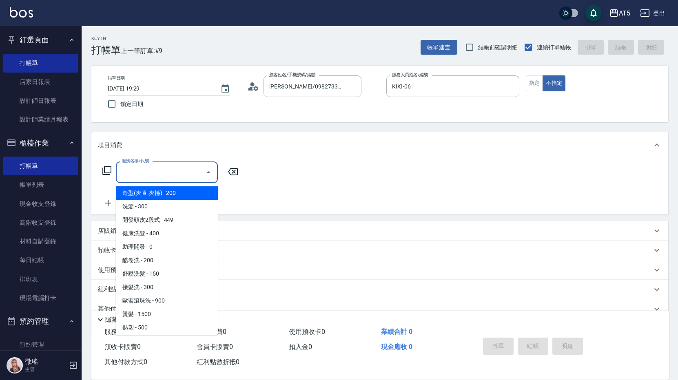
click at [168, 165] on input "服務名稱/代號" at bounding box center [160, 172] width 82 height 14
click at [305, 172] on div "服務名稱/代號 服務名稱/代號" at bounding box center [379, 186] width 577 height 56
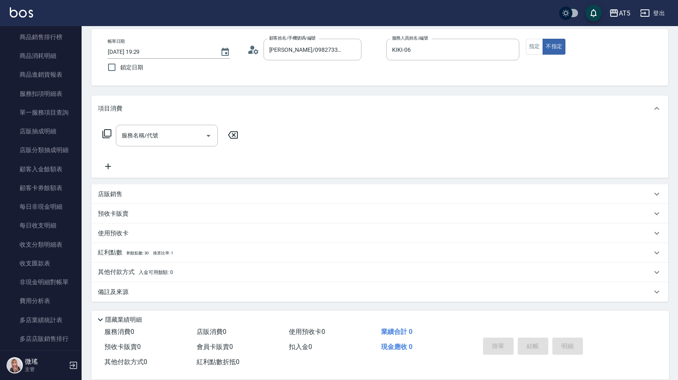
scroll to position [851, 0]
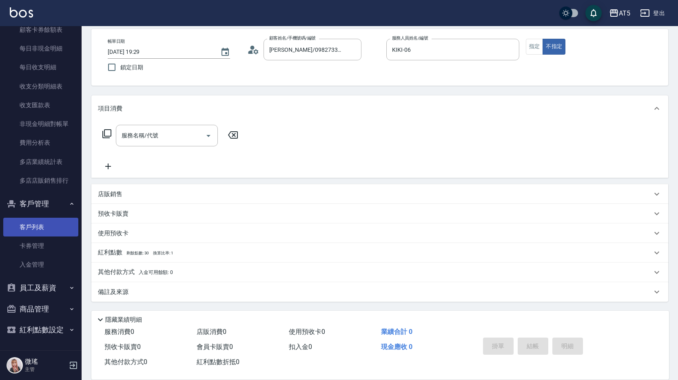
click at [45, 231] on link "客戶列表" at bounding box center [40, 227] width 75 height 19
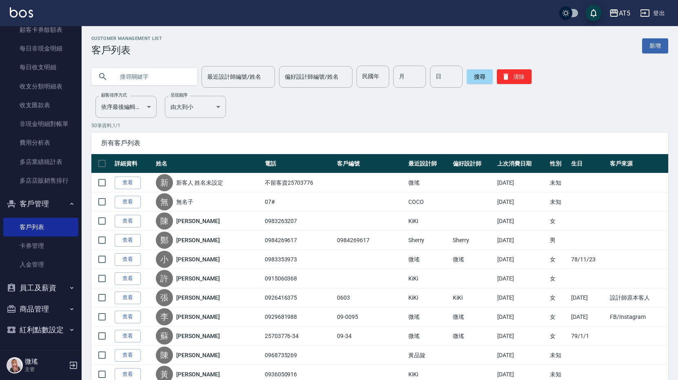
click at [160, 71] on input "text" at bounding box center [152, 77] width 77 height 22
type input "[PERSON_NAME]"
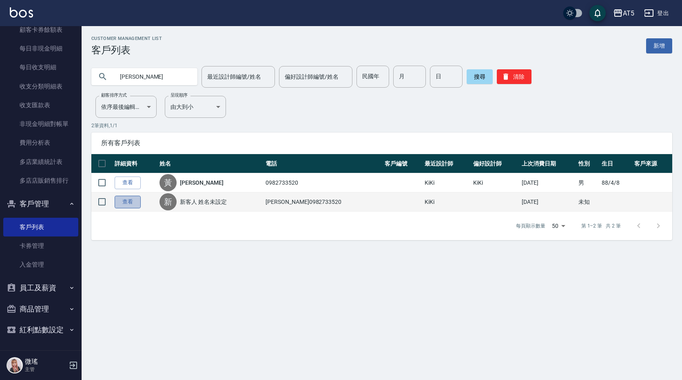
click at [126, 202] on link "查看" at bounding box center [128, 202] width 26 height 13
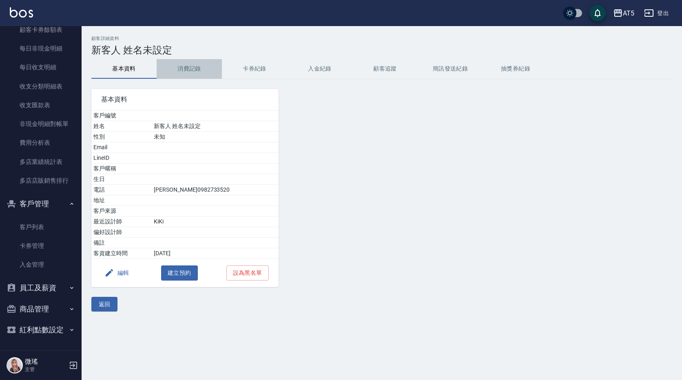
click at [192, 63] on button "消費記錄" at bounding box center [189, 69] width 65 height 20
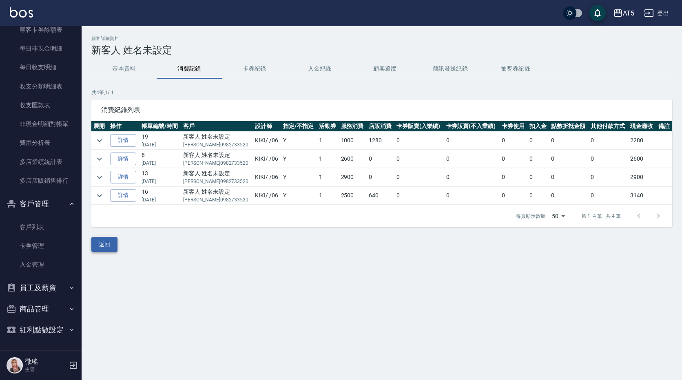
click at [95, 242] on button "返回" at bounding box center [104, 244] width 26 height 15
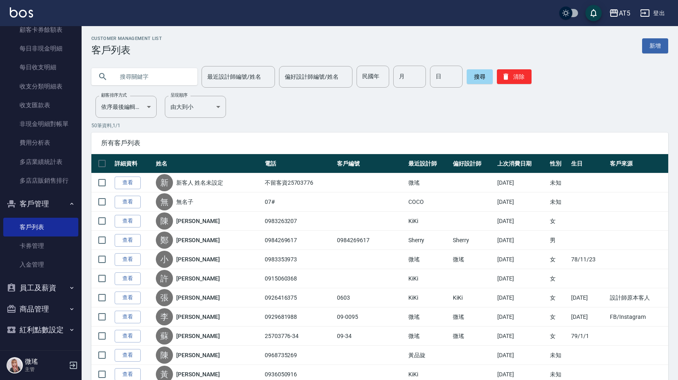
click at [143, 75] on input "text" at bounding box center [152, 77] width 77 height 22
type input "[PERSON_NAME]"
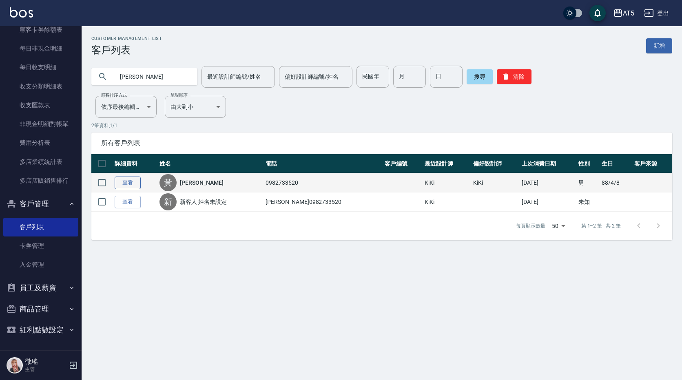
click at [131, 178] on link "查看" at bounding box center [128, 183] width 26 height 13
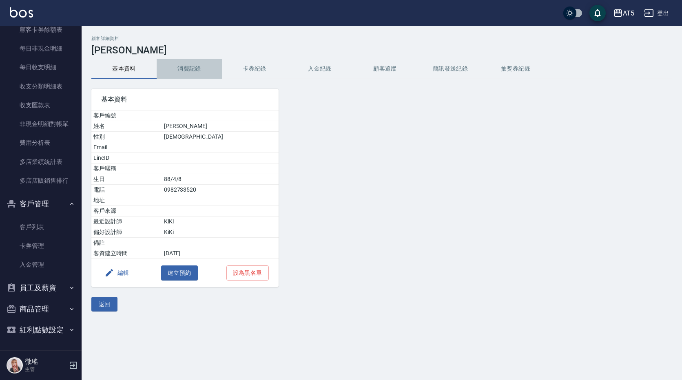
click at [180, 72] on button "消費記錄" at bounding box center [189, 69] width 65 height 20
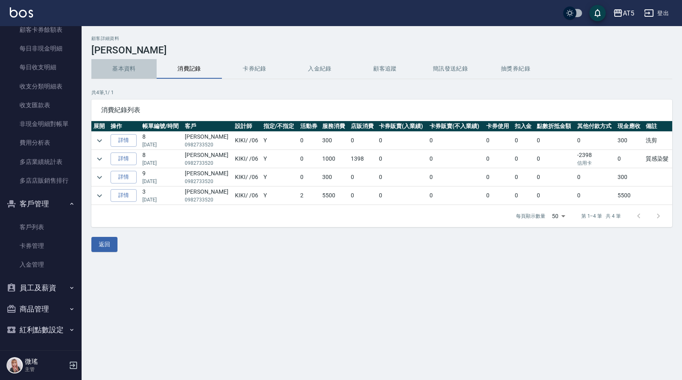
click at [120, 69] on button "基本資料" at bounding box center [123, 69] width 65 height 20
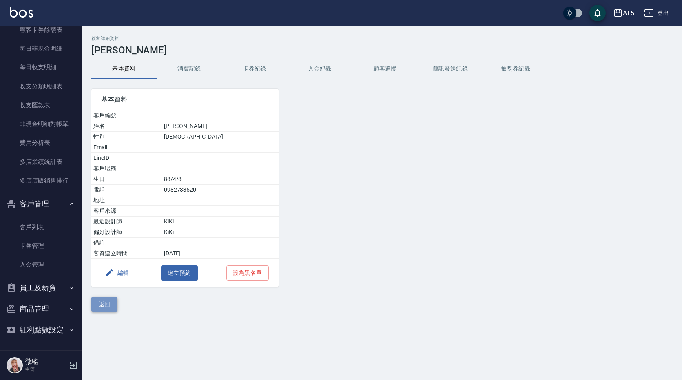
click at [97, 306] on button "返回" at bounding box center [104, 304] width 26 height 15
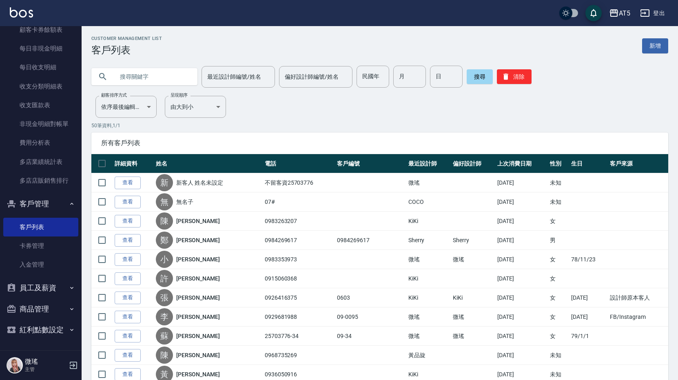
click at [144, 80] on input "text" at bounding box center [152, 77] width 77 height 22
type input "[PERSON_NAME]"
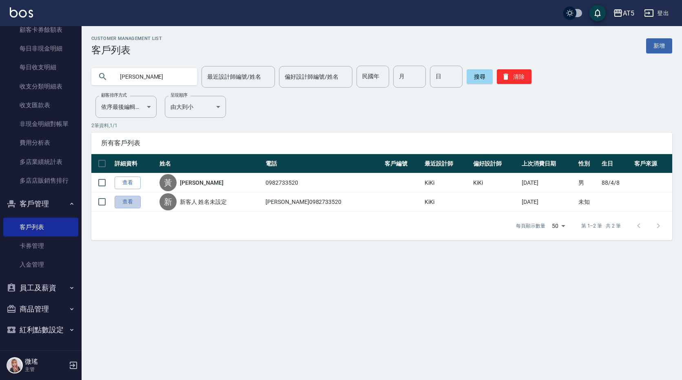
click at [128, 201] on link "查看" at bounding box center [128, 202] width 26 height 13
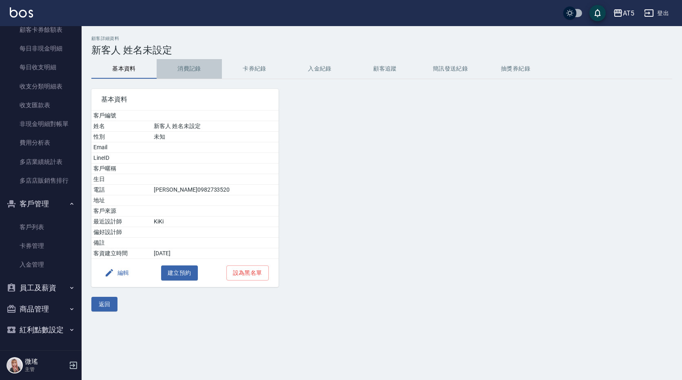
click at [172, 72] on button "消費記錄" at bounding box center [189, 69] width 65 height 20
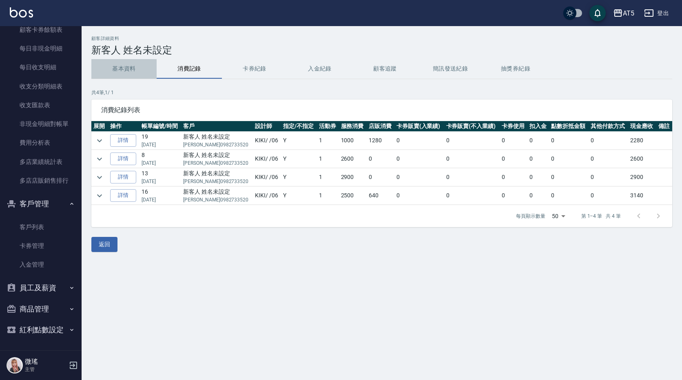
click at [132, 71] on button "基本資料" at bounding box center [123, 69] width 65 height 20
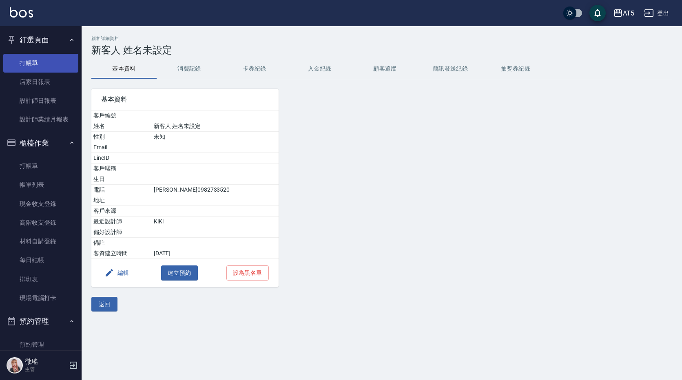
click at [39, 58] on link "打帳單" at bounding box center [40, 63] width 75 height 19
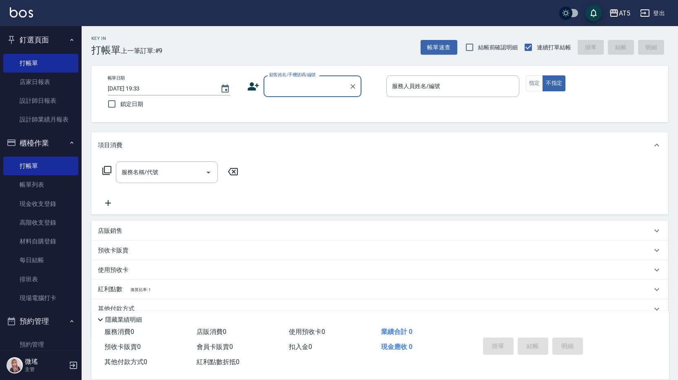
click at [283, 87] on input "顧客姓名/手機號碼/編號" at bounding box center [306, 86] width 78 height 14
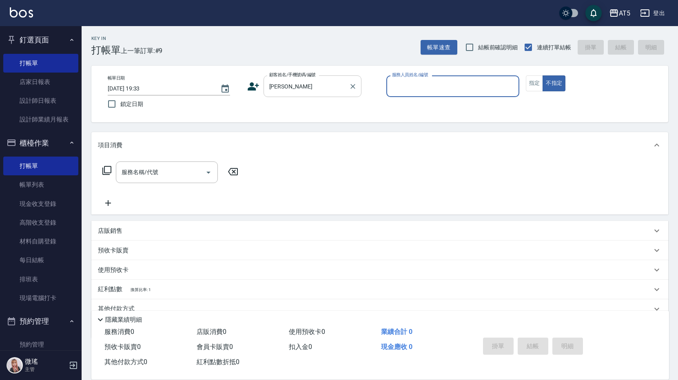
click at [291, 89] on input "[PERSON_NAME]" at bounding box center [306, 86] width 78 height 14
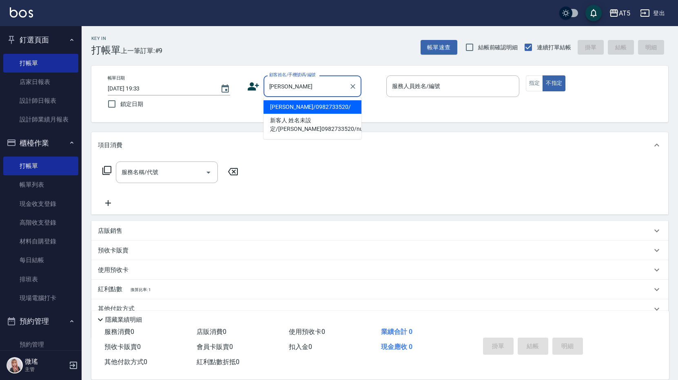
click at [292, 111] on li "[PERSON_NAME]/0982733520/" at bounding box center [312, 106] width 98 height 13
type input "[PERSON_NAME]/0982733520/"
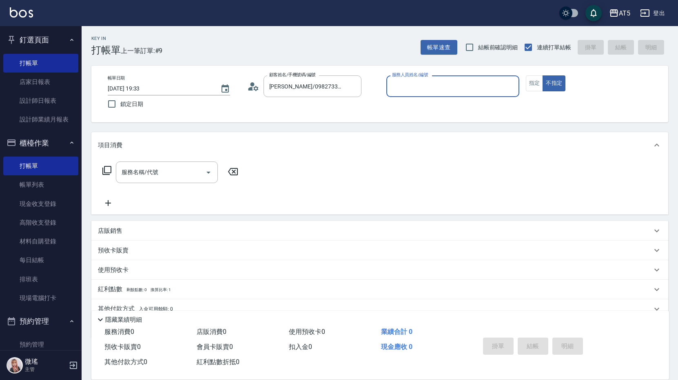
type input "KIKI-06"
click at [159, 180] on div "服務名稱/代號" at bounding box center [167, 172] width 102 height 22
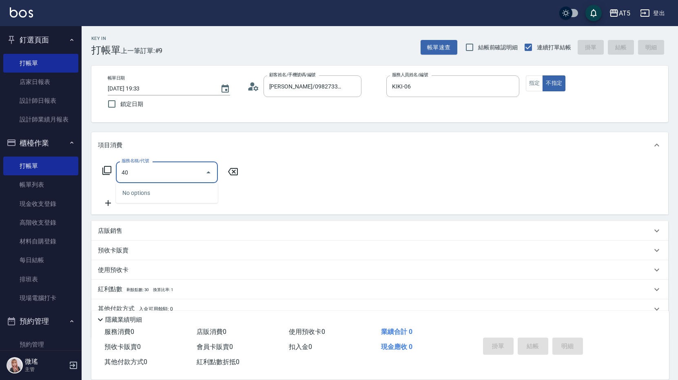
type input "401"
type input "40"
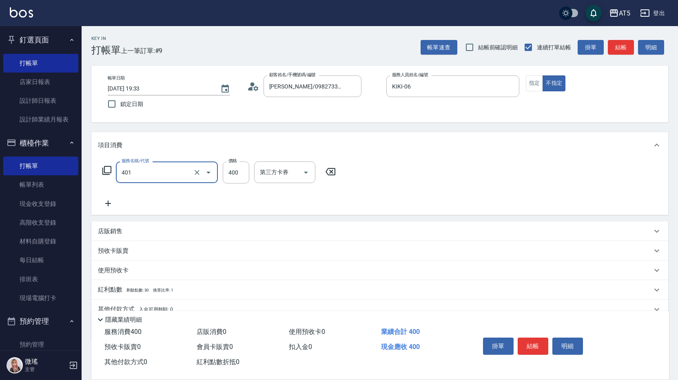
type input "剪髮(401)"
type input "0"
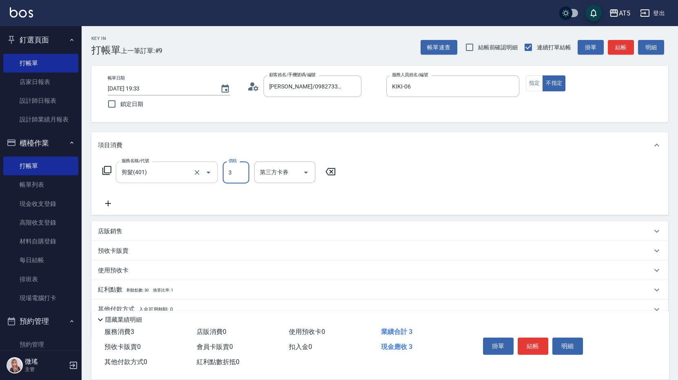
type input "30"
type input "300"
click at [535, 79] on button "指定" at bounding box center [535, 83] width 18 height 16
click at [622, 48] on button "結帳" at bounding box center [621, 47] width 26 height 15
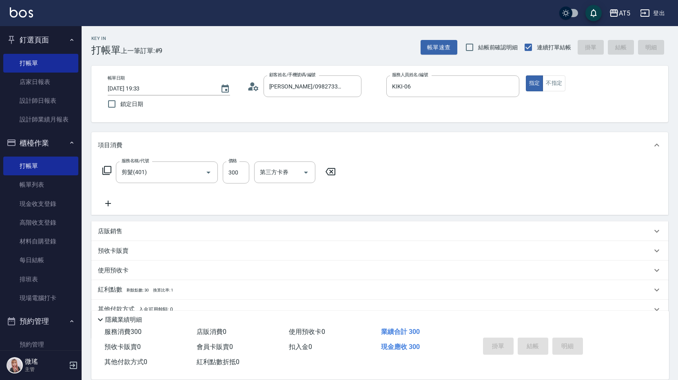
type input "0"
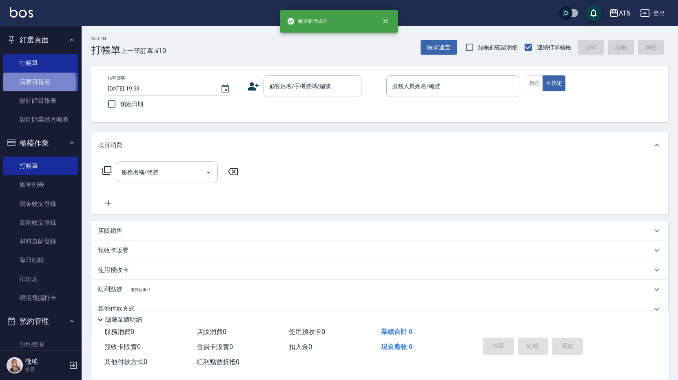
click at [20, 84] on link "店家日報表" at bounding box center [40, 82] width 75 height 19
